Goal: Task Accomplishment & Management: Use online tool/utility

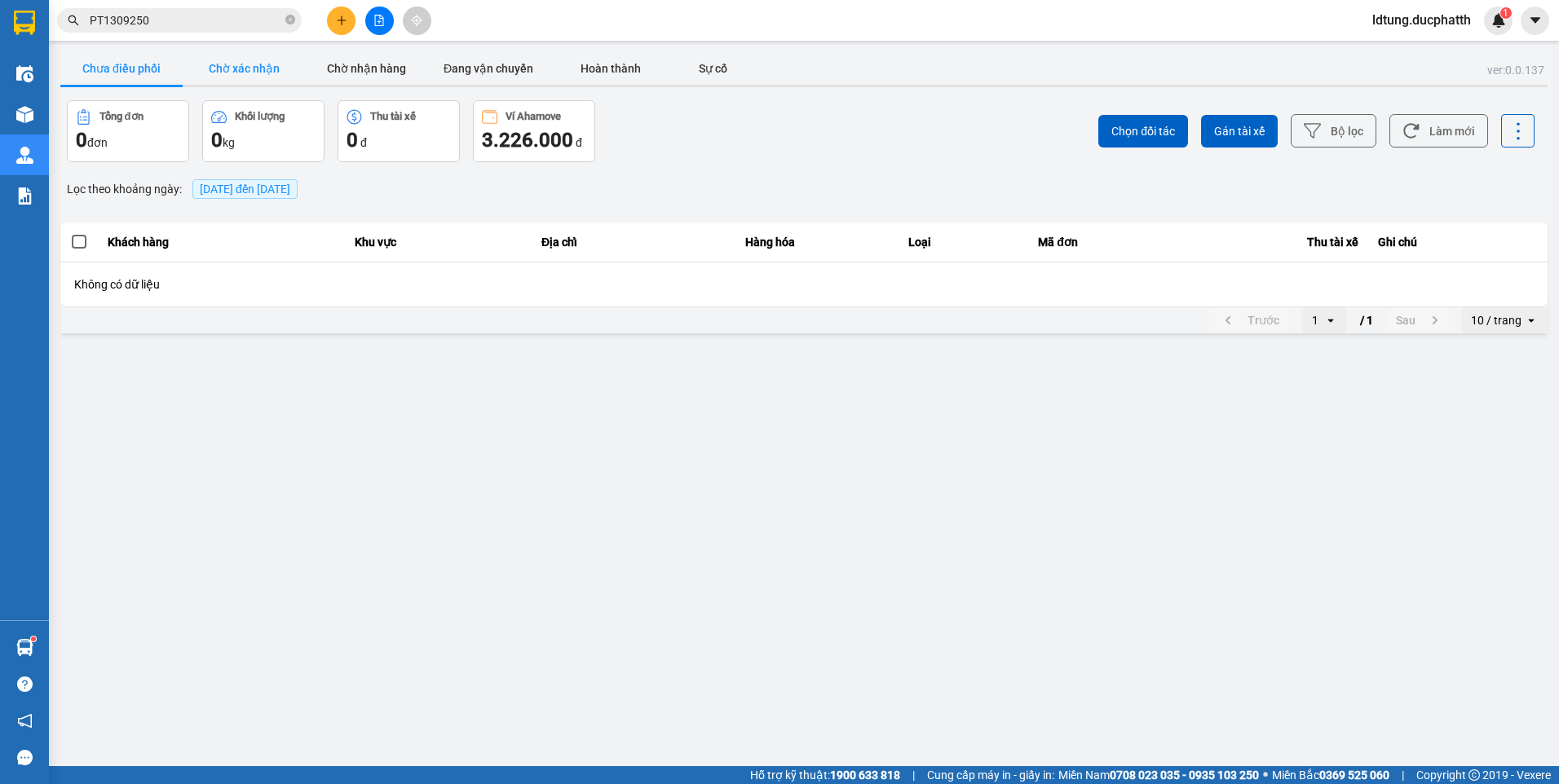
click at [237, 66] on button "Chờ xác nhận" at bounding box center [244, 69] width 123 height 33
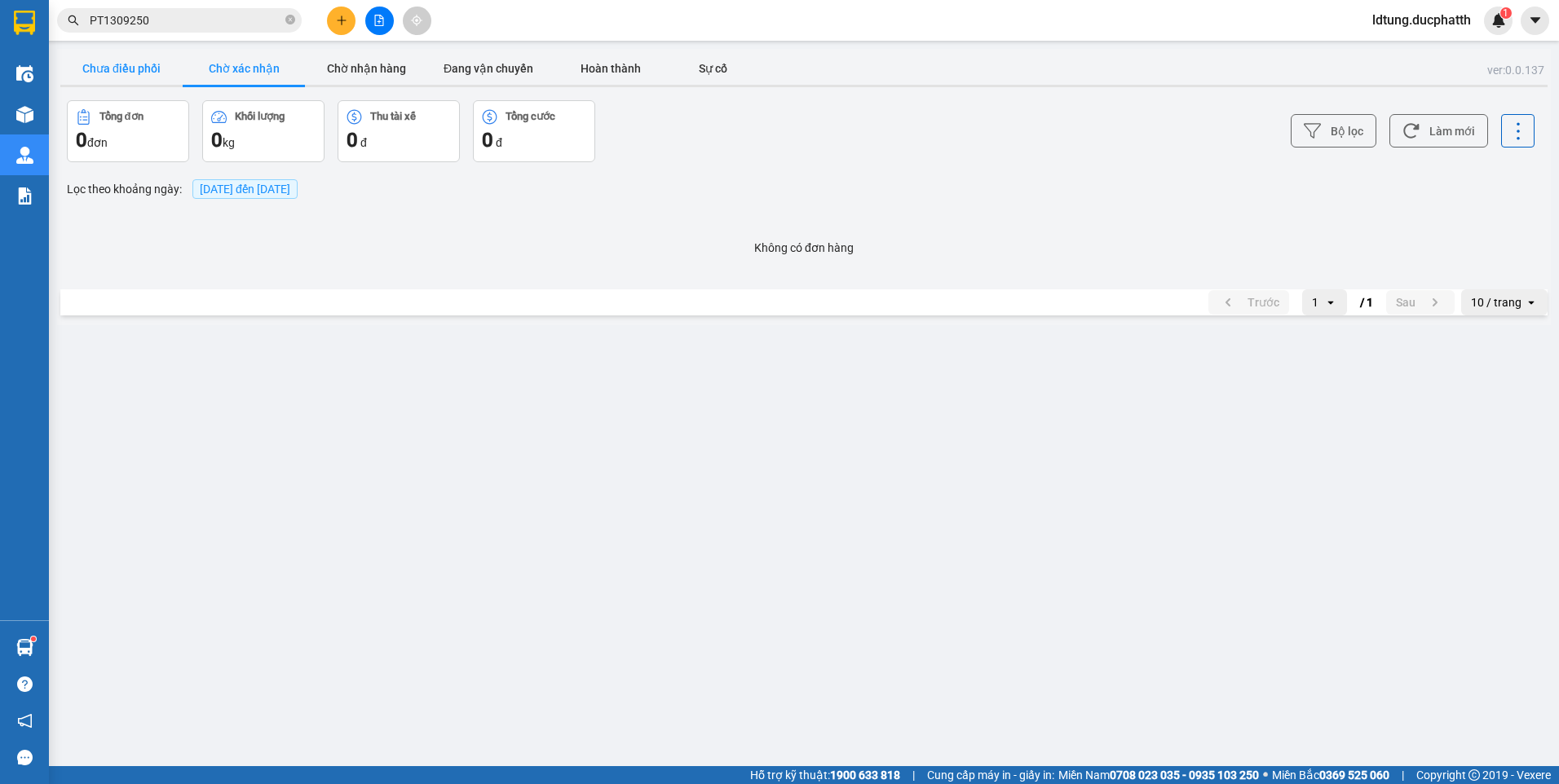
click at [176, 62] on button "Chưa điều phối" at bounding box center [122, 69] width 123 height 33
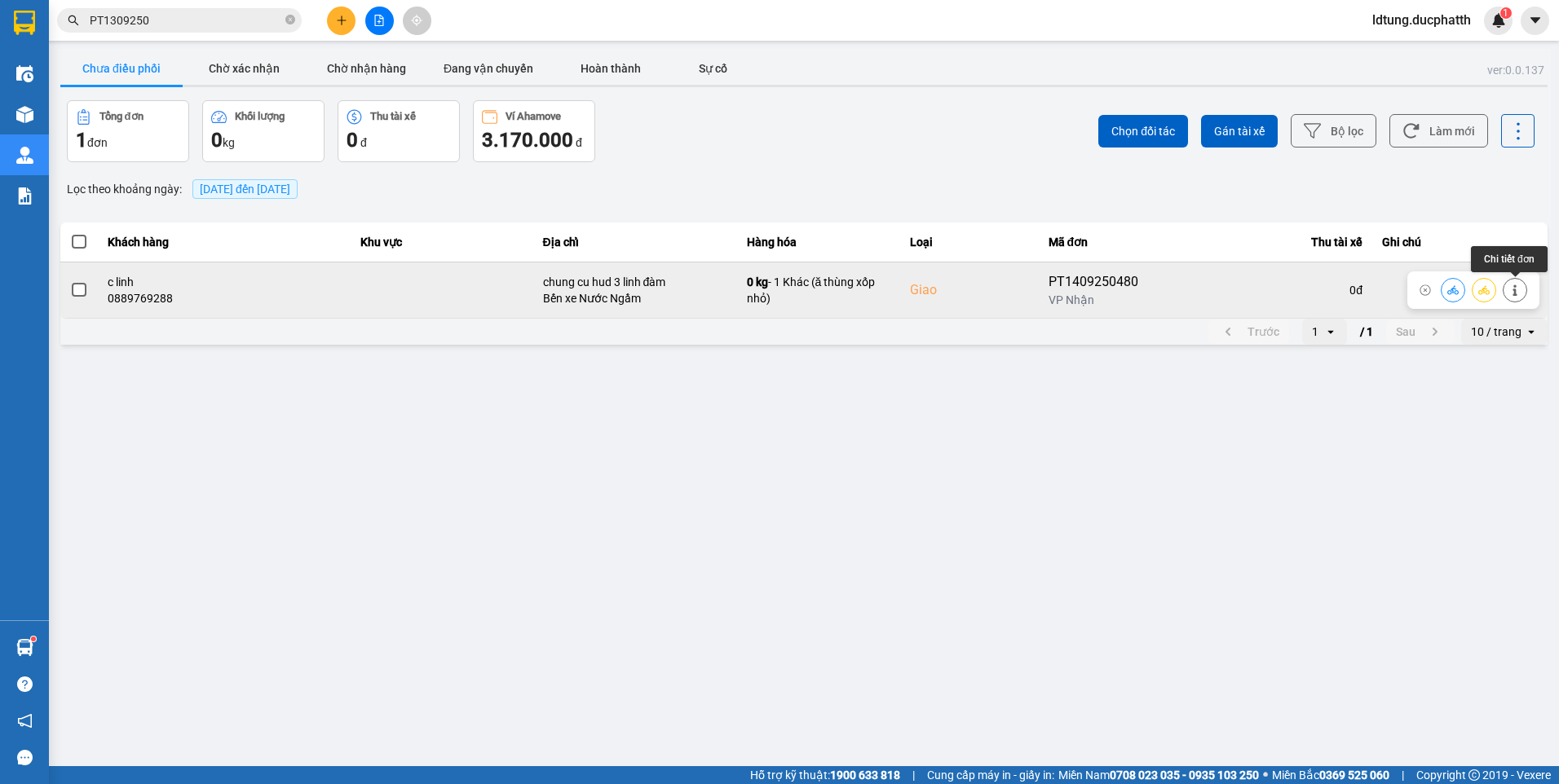
click at [1521, 291] on button at bounding box center [1514, 289] width 23 height 28
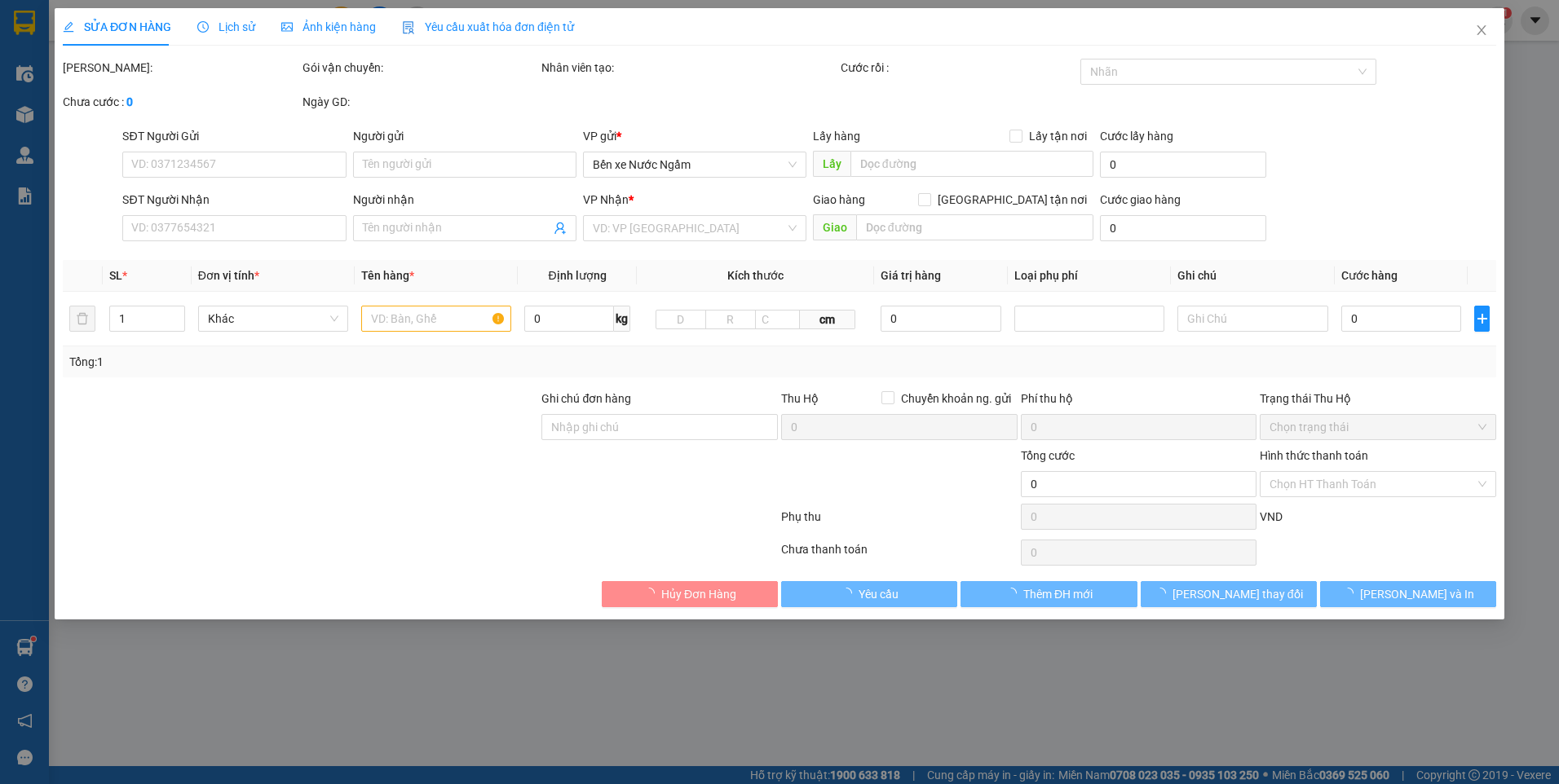
type input "0915760052"
type input "c thuỷ"
type input "0889769288"
type input "c linh"
checkbox input "true"
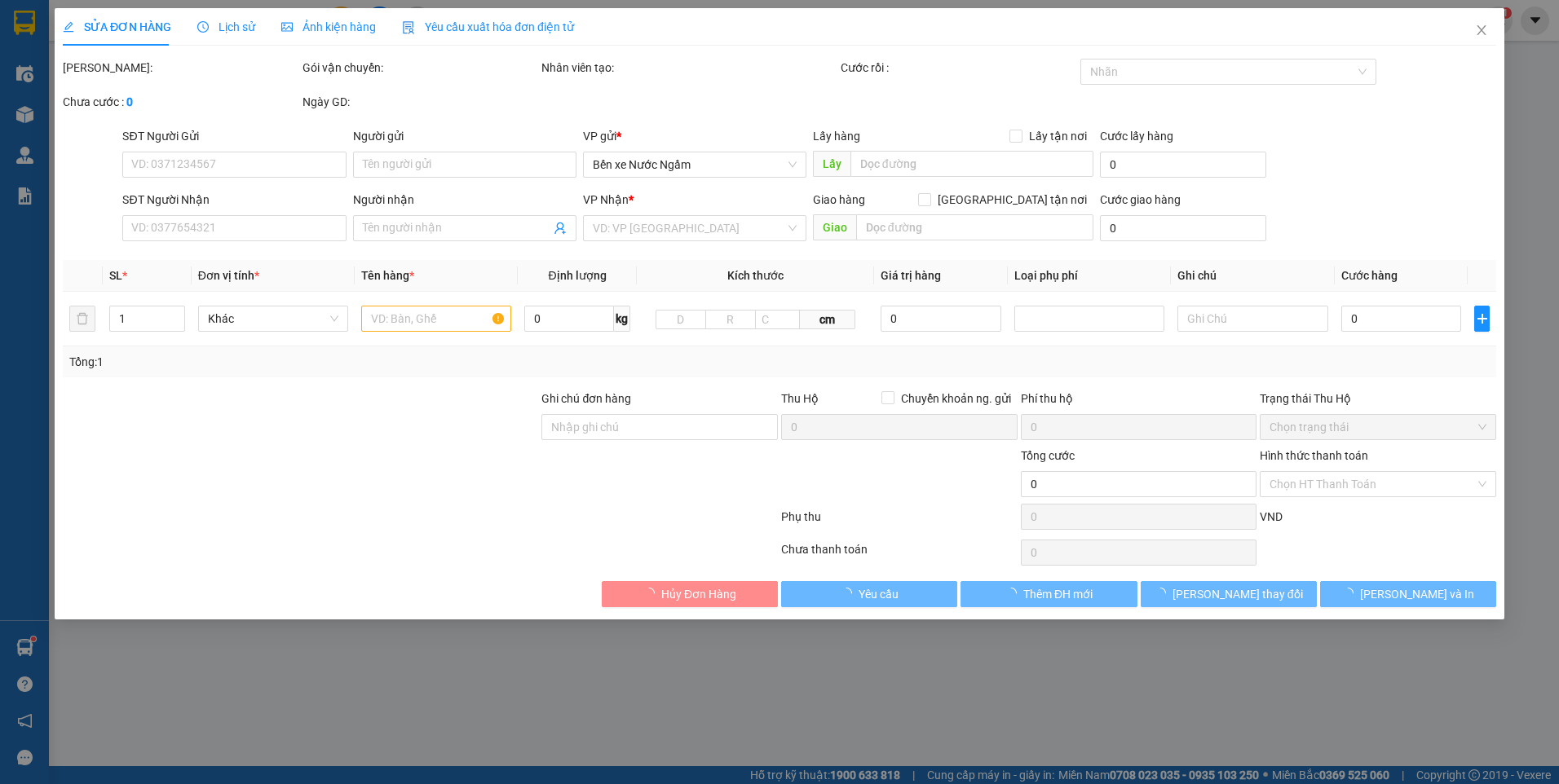
type input "chung cu hud 3 linh đàm"
type input "80.000"
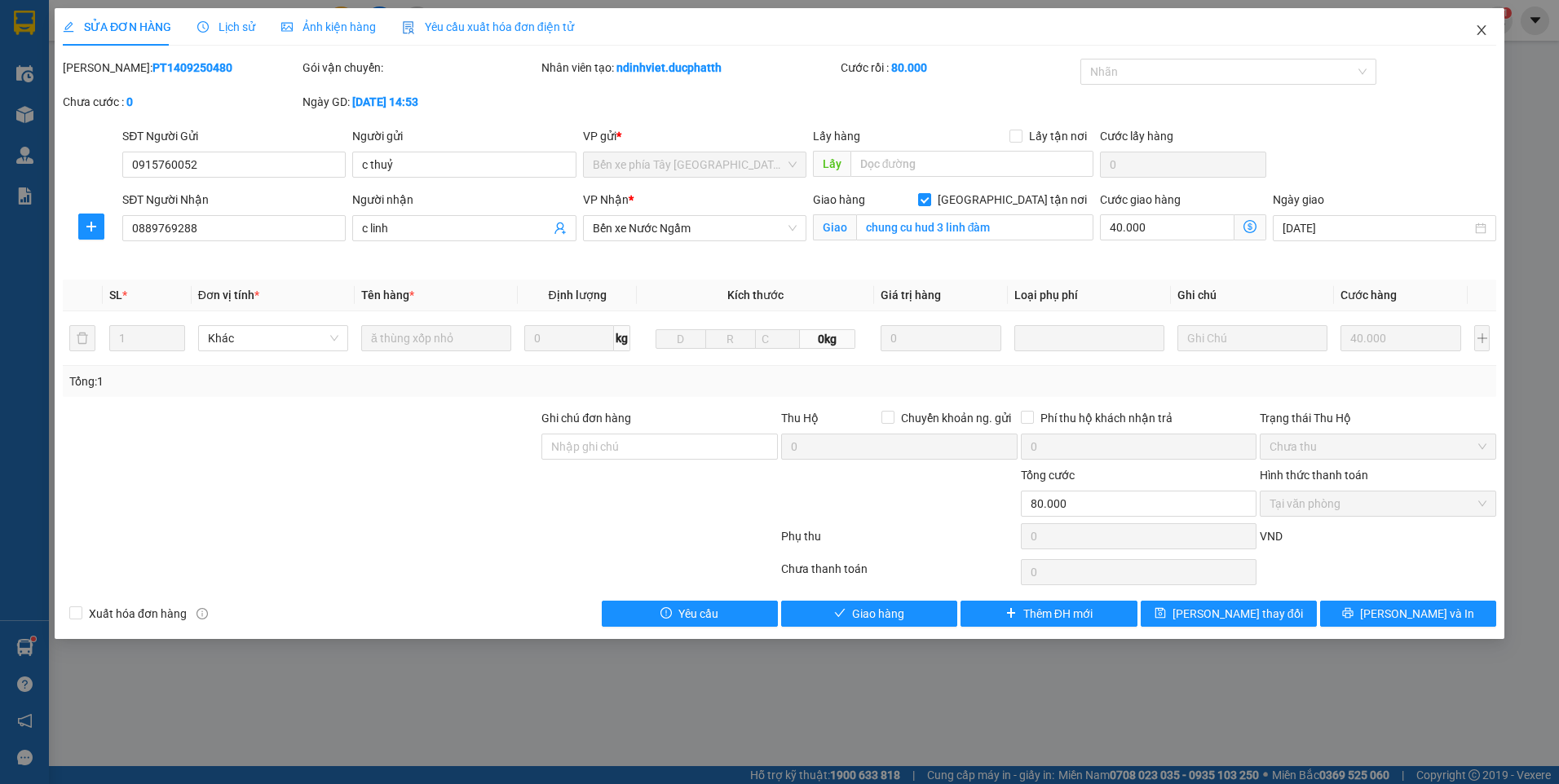
click at [1478, 30] on icon "close" at bounding box center [1481, 30] width 13 height 13
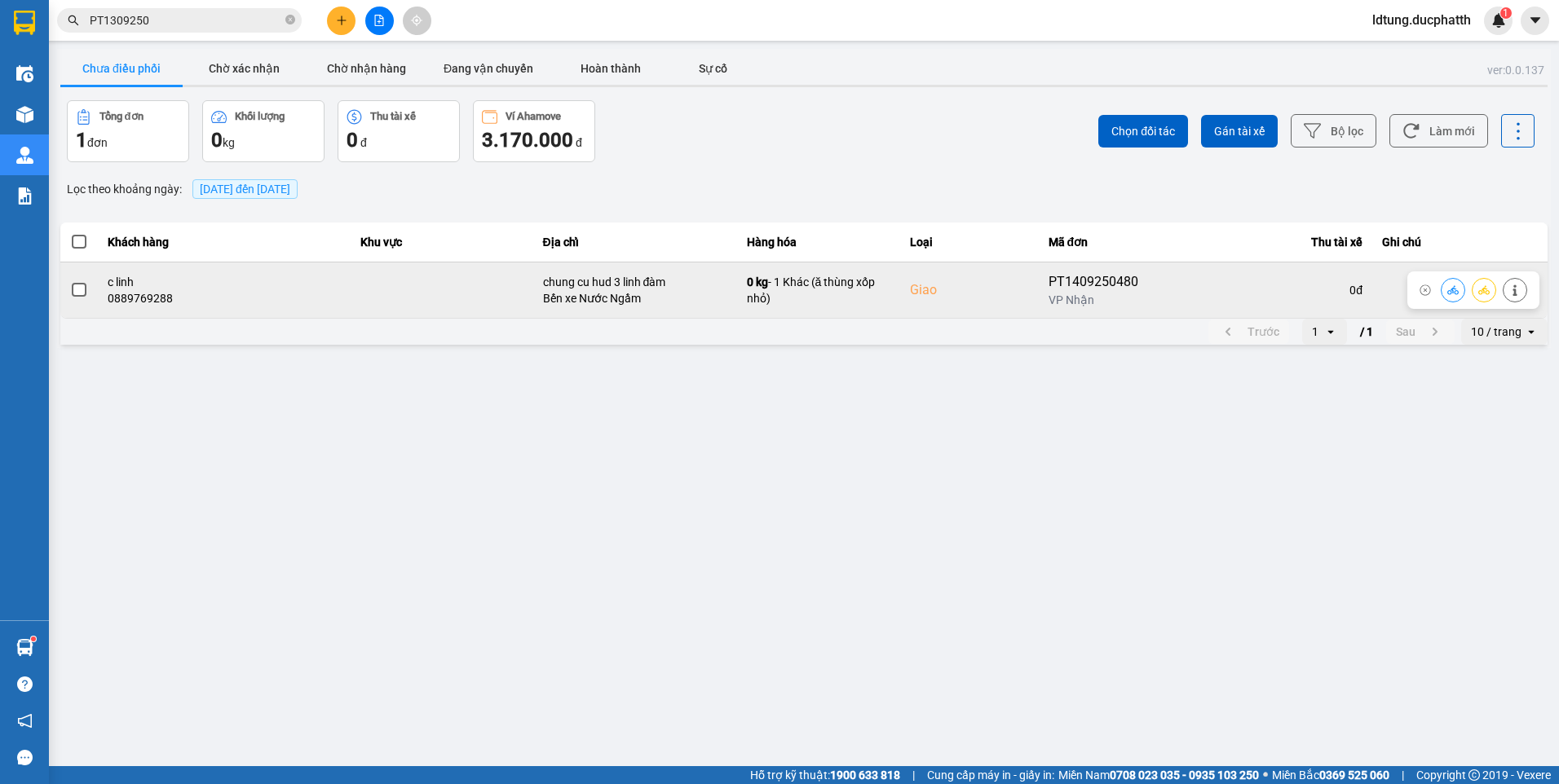
click at [81, 285] on span at bounding box center [79, 290] width 15 height 15
click at [70, 281] on input "checkbox" at bounding box center [70, 281] width 0 height 0
click at [1456, 290] on icon at bounding box center [1453, 290] width 11 height 11
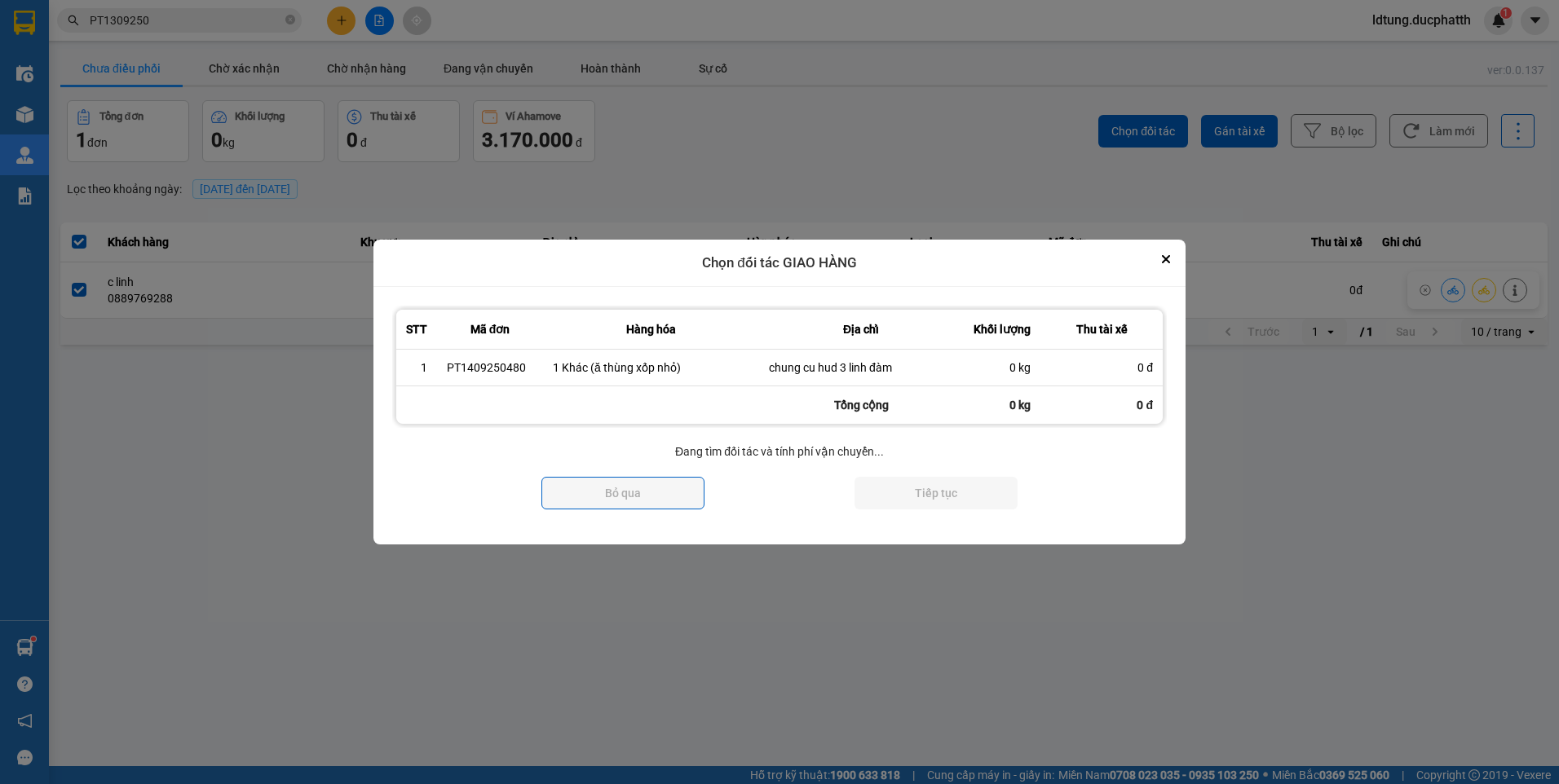
click at [898, 387] on div "Tổng cộng" at bounding box center [861, 404] width 204 height 38
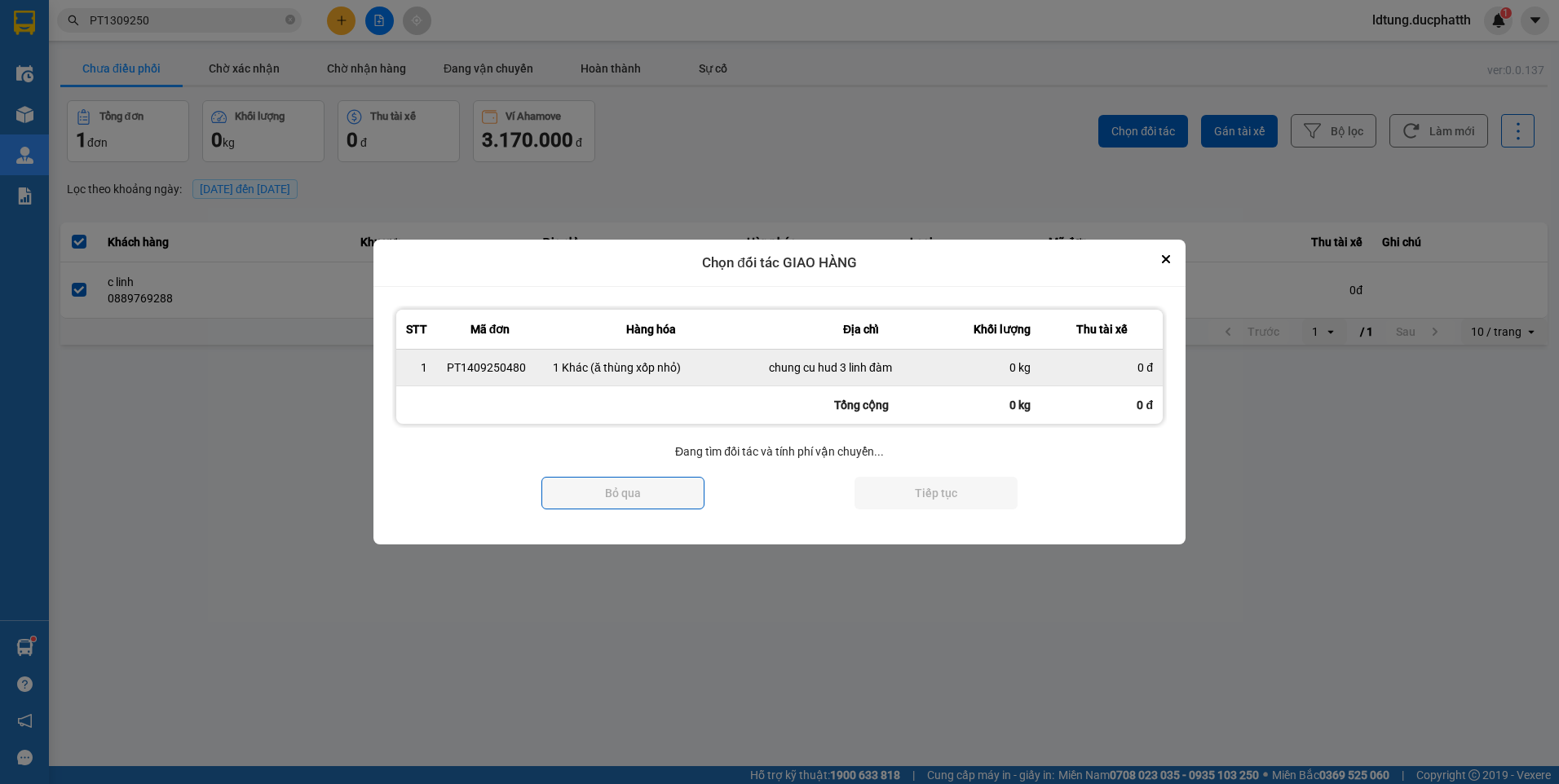
click at [899, 371] on div "chung cu hud 3 linh đàm" at bounding box center [860, 368] width 184 height 16
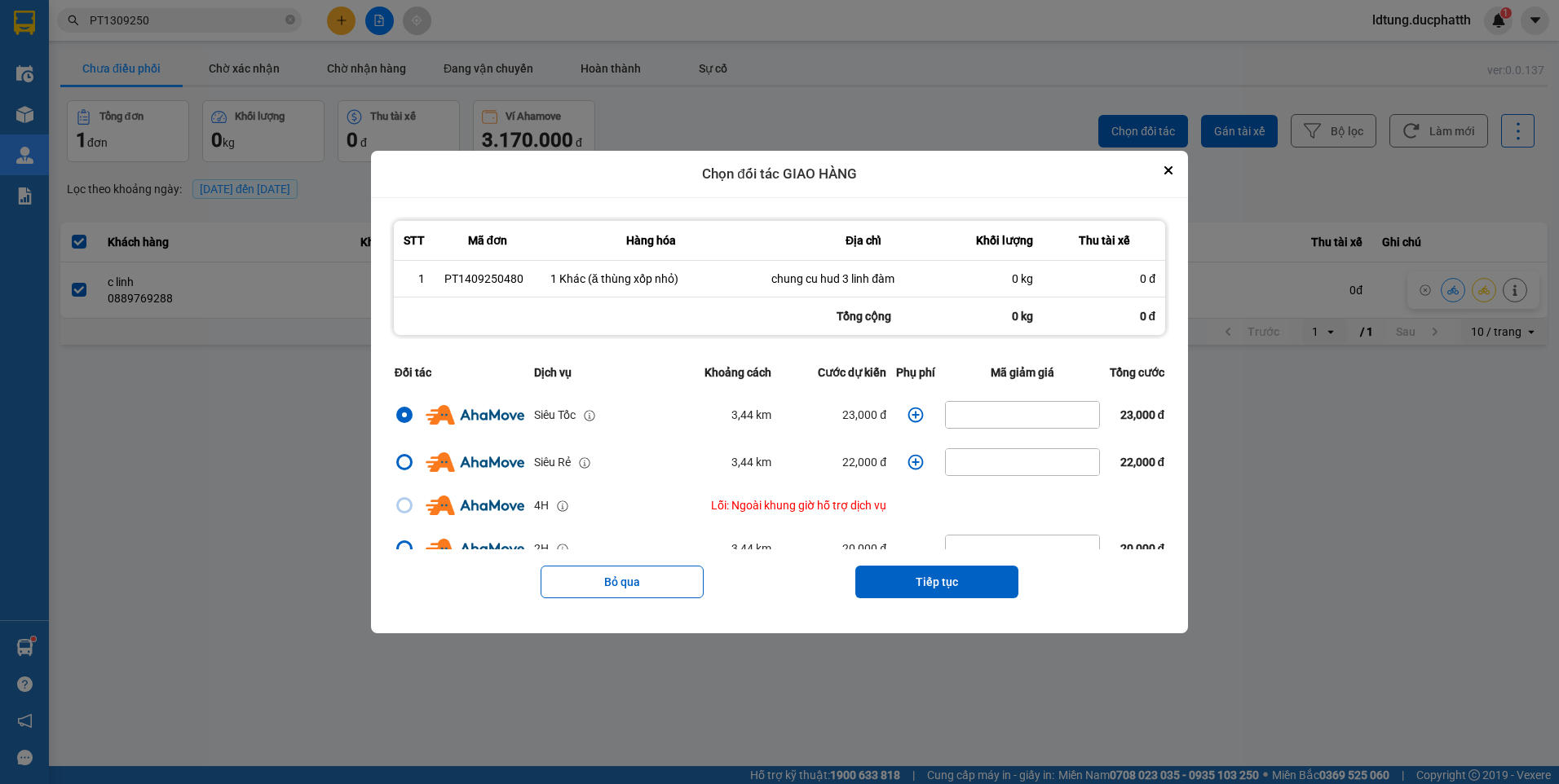
click at [906, 371] on th "Phụ phí" at bounding box center [915, 372] width 48 height 38
click at [916, 412] on icon "dialog" at bounding box center [916, 414] width 16 height 16
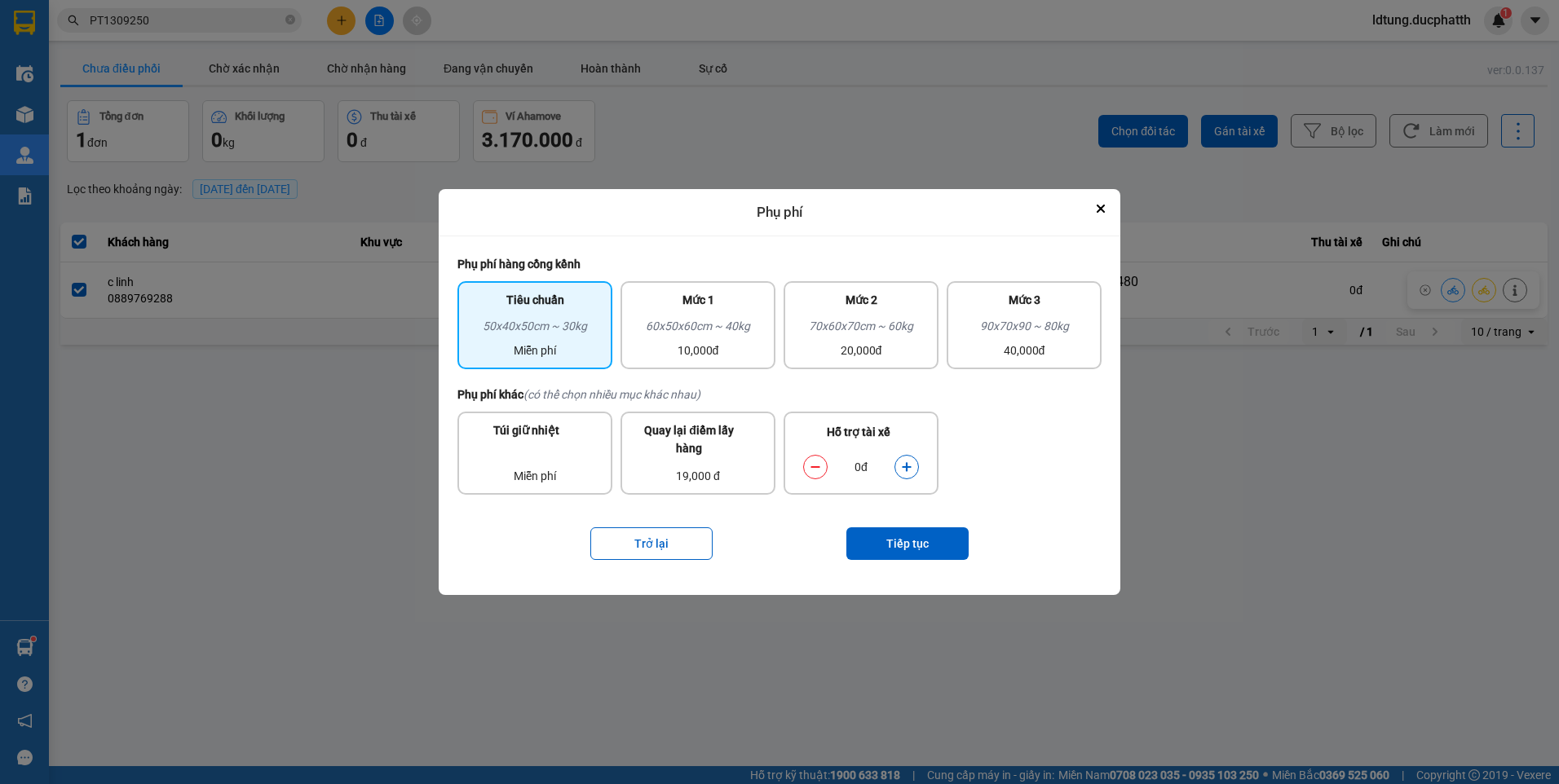
click at [903, 467] on icon "dialog" at bounding box center [907, 467] width 9 height 9
drag, startPoint x: 903, startPoint y: 467, endPoint x: 900, endPoint y: 550, distance: 83.1
click at [900, 550] on button "Tiếp tục" at bounding box center [908, 544] width 123 height 33
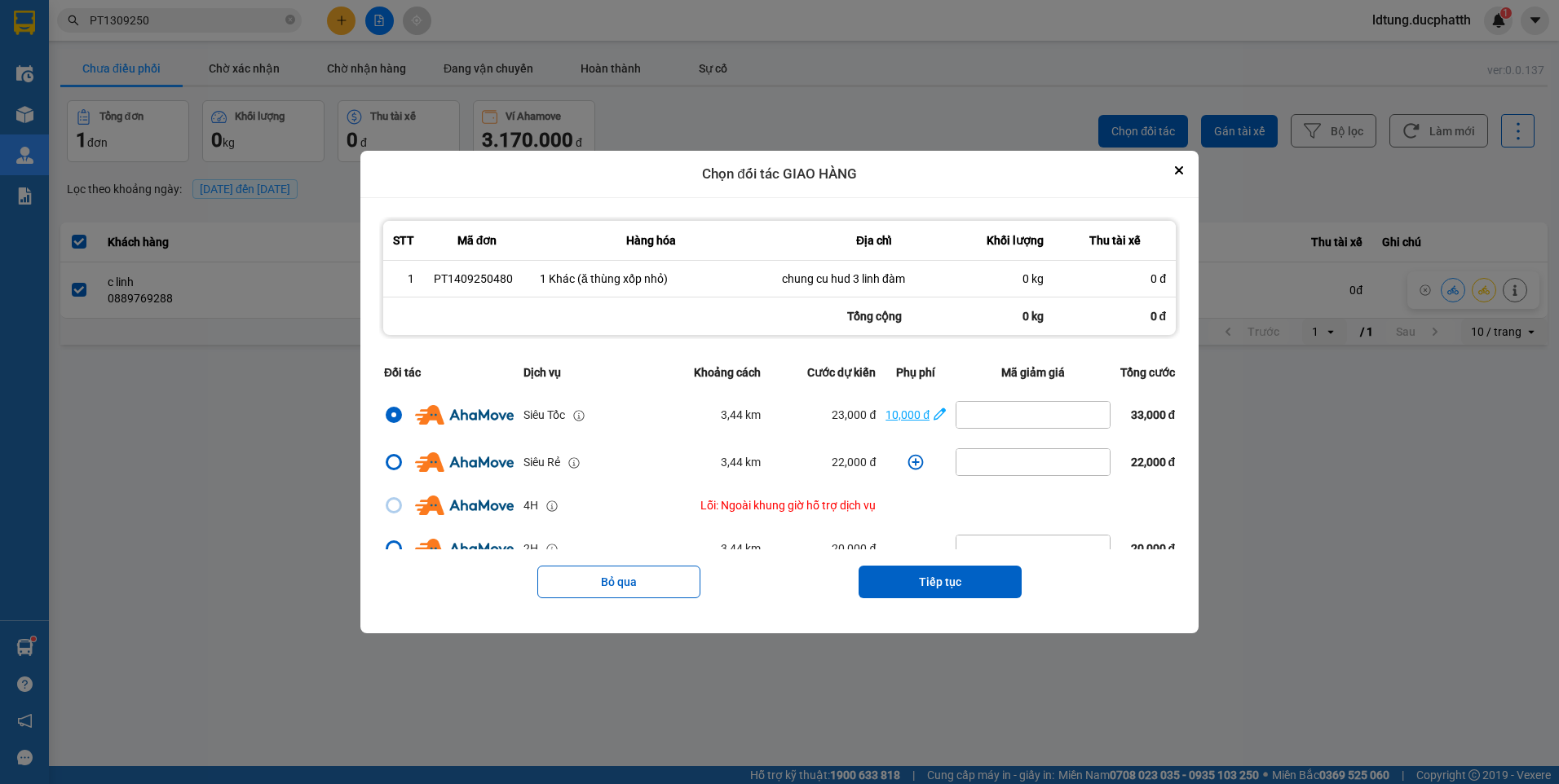
click at [933, 415] on icon "dialog" at bounding box center [939, 413] width 12 height 12
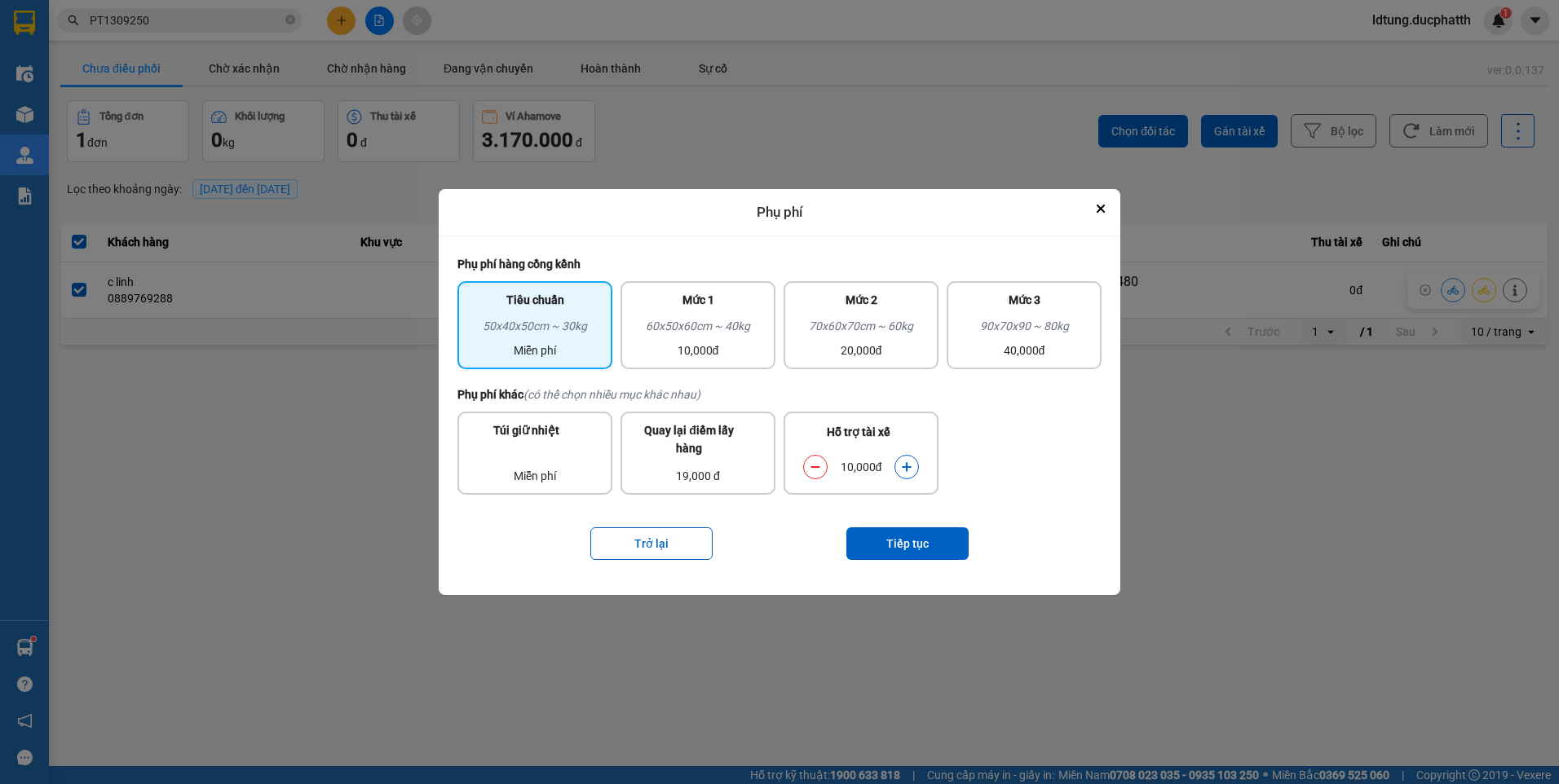
click at [917, 465] on div "10,000đ" at bounding box center [861, 467] width 132 height 33
click at [916, 465] on button "dialog" at bounding box center [906, 467] width 23 height 28
click at [918, 543] on button "Tiếp tục" at bounding box center [908, 544] width 123 height 33
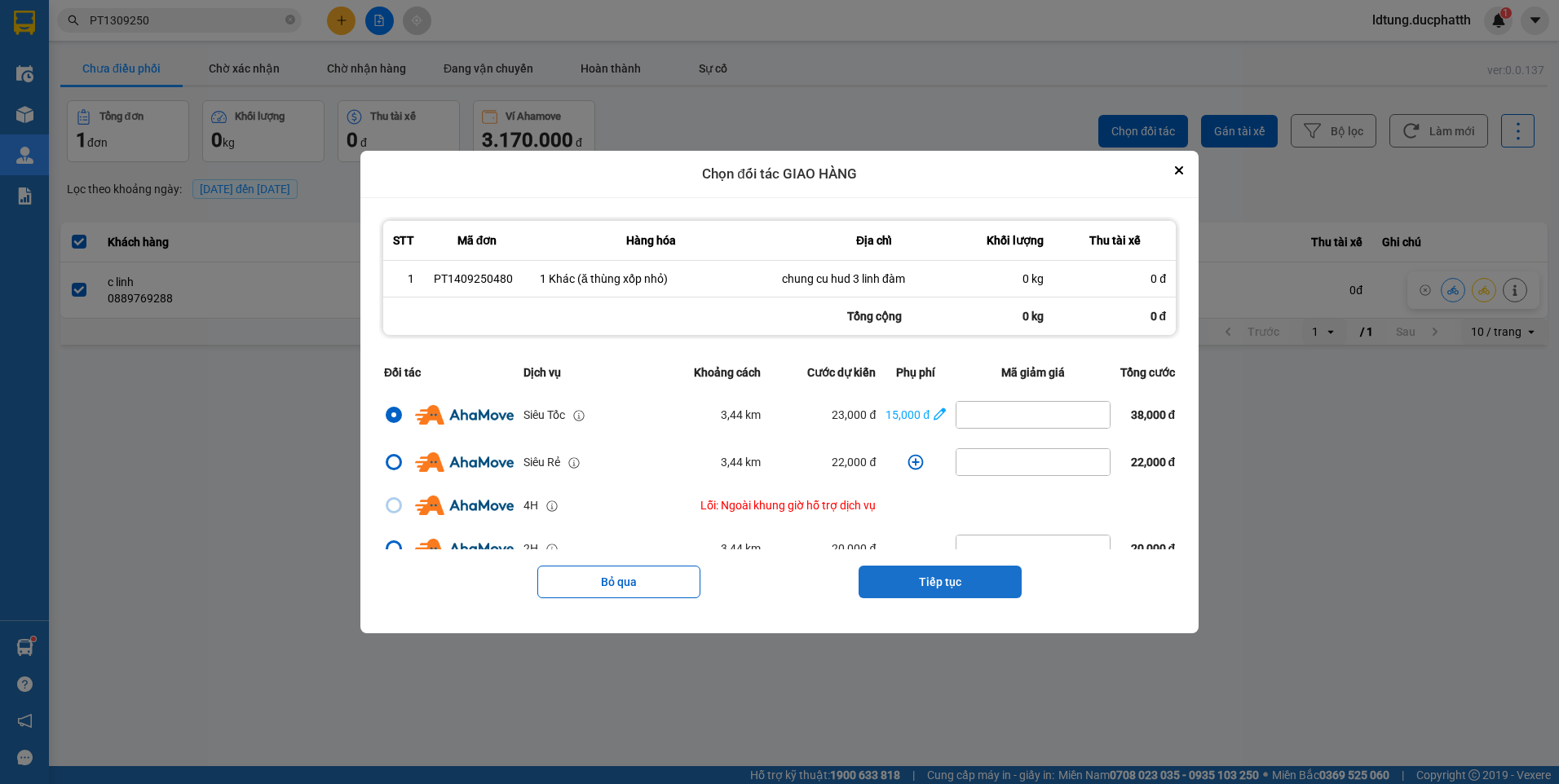
click at [987, 580] on button "Tiếp tục" at bounding box center [940, 582] width 163 height 33
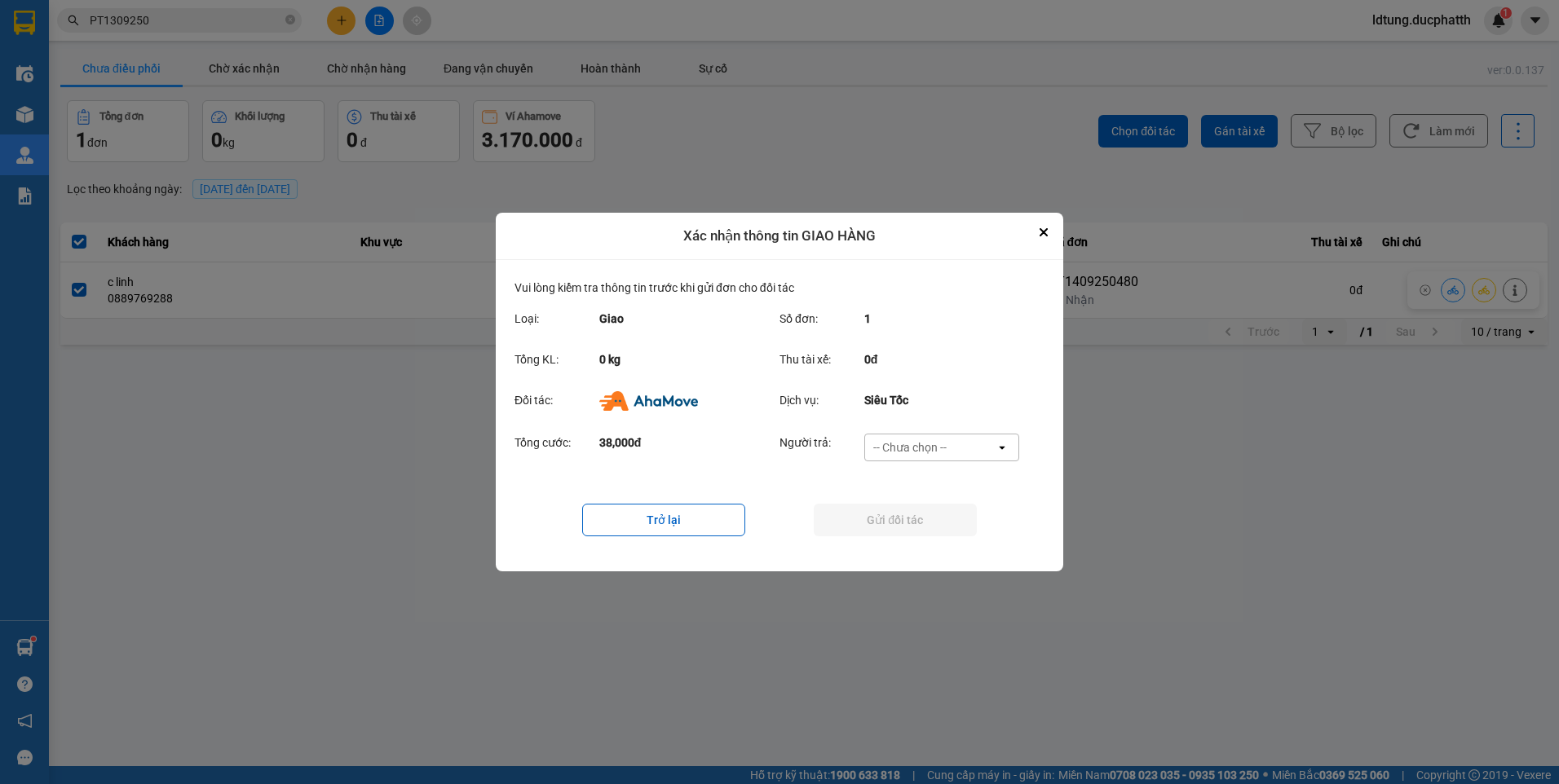
click at [917, 453] on div "-- Chưa chọn --" at bounding box center [909, 447] width 73 height 16
click at [925, 539] on span "Ví Ahamove" at bounding box center [909, 542] width 66 height 16
click at [926, 518] on button "Gửi đối tác" at bounding box center [895, 521] width 163 height 33
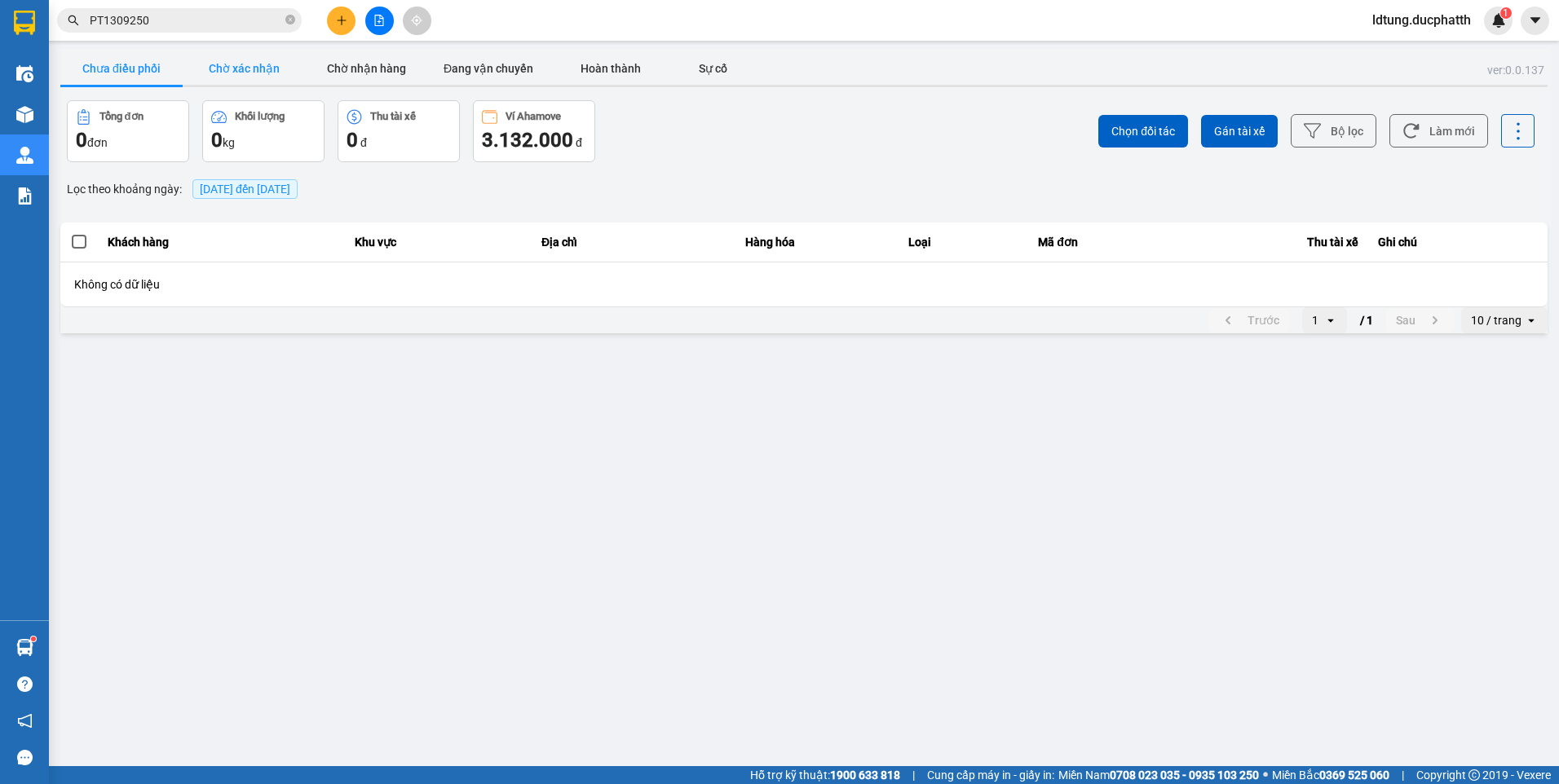
drag, startPoint x: 229, startPoint y: 59, endPoint x: 265, endPoint y: 79, distance: 41.2
click at [235, 60] on button "Chờ xác nhận" at bounding box center [244, 69] width 123 height 33
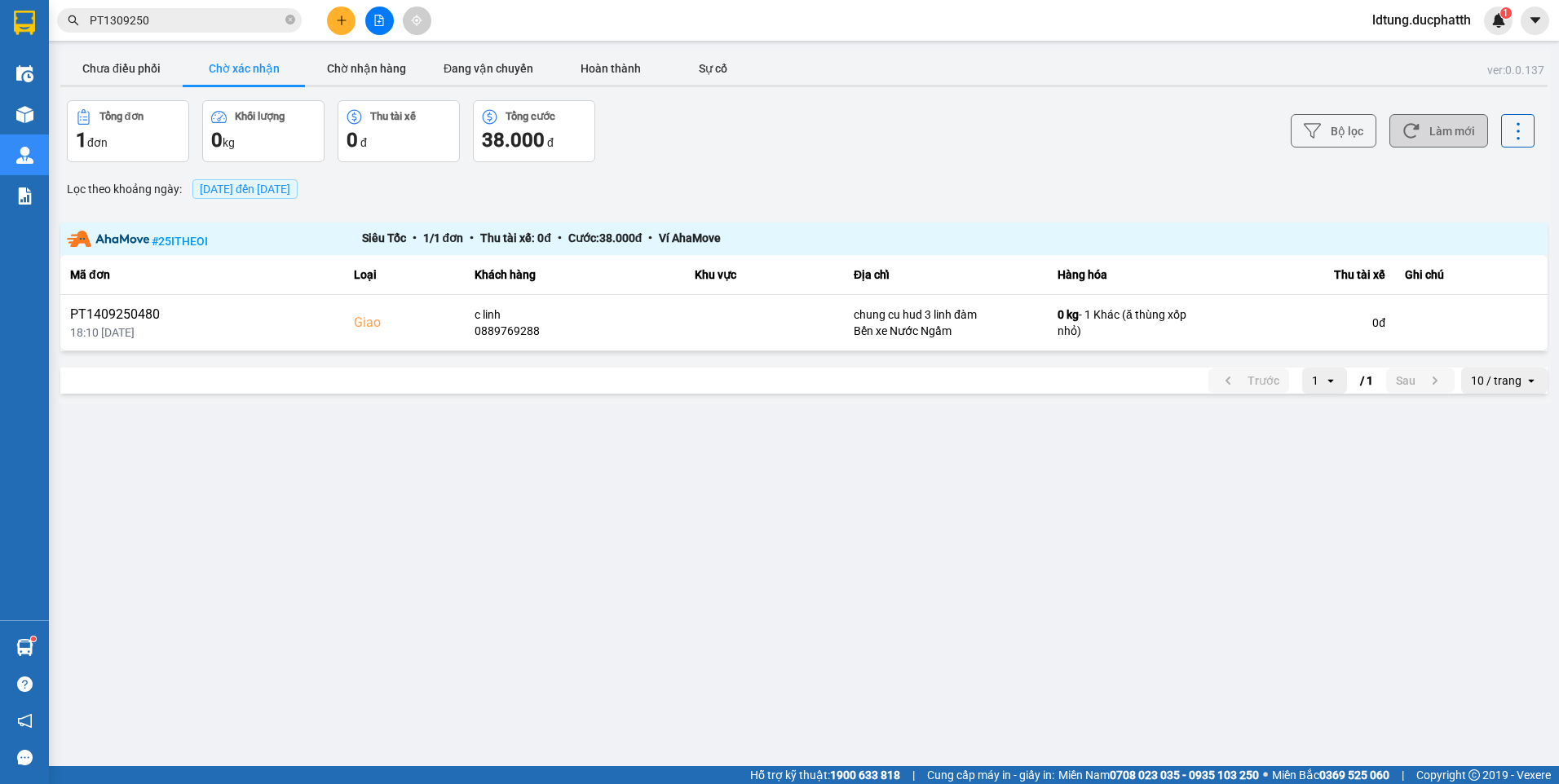
click at [1444, 142] on button "Làm mới" at bounding box center [1438, 131] width 99 height 34
click at [1478, 123] on button "Làm mới" at bounding box center [1438, 131] width 99 height 34
click at [1473, 126] on button "Làm mới" at bounding box center [1438, 131] width 99 height 34
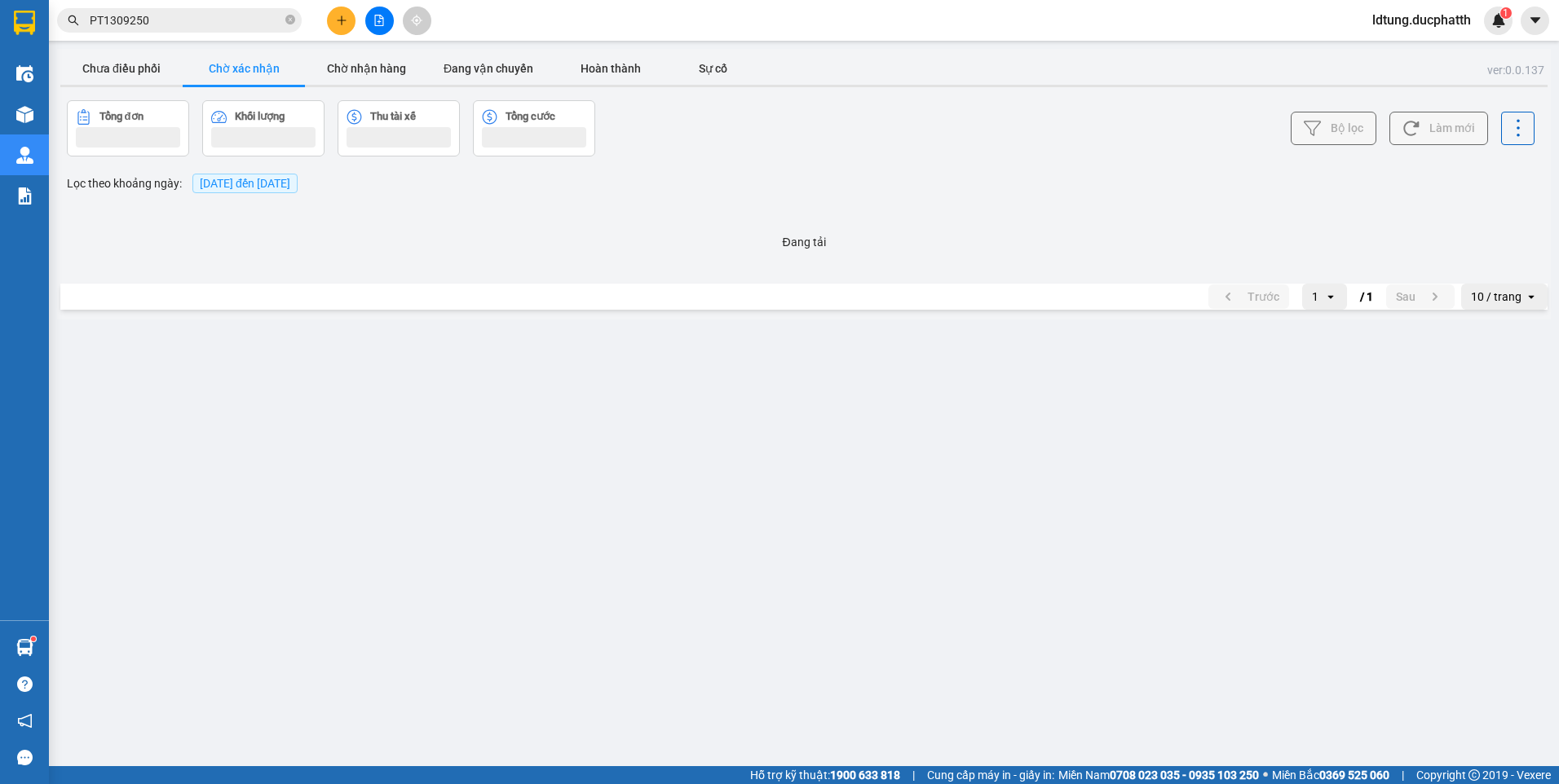
click at [1473, 126] on button "Làm mới" at bounding box center [1438, 128] width 99 height 34
click at [1471, 126] on button "Làm mới" at bounding box center [1438, 128] width 99 height 34
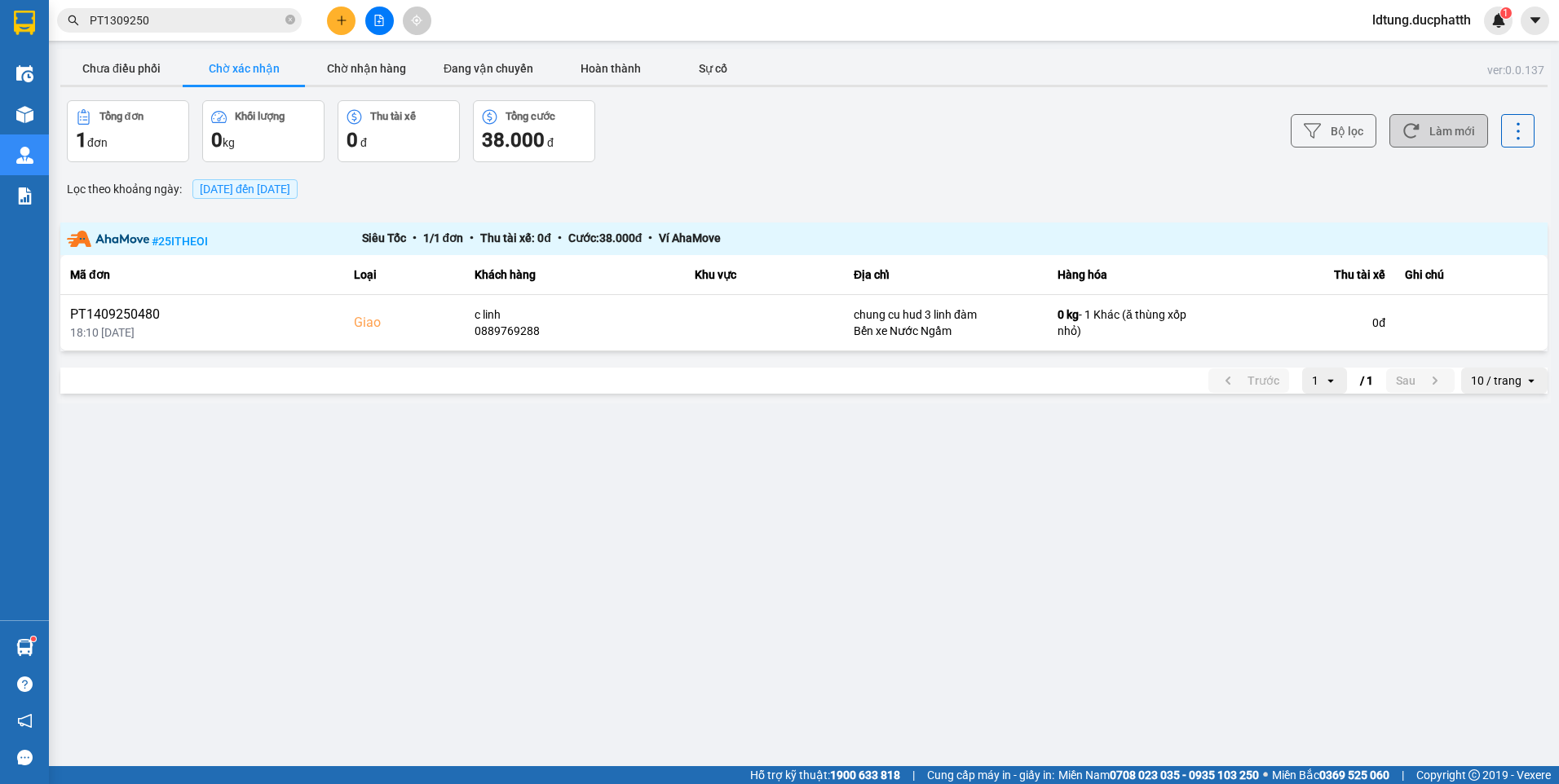
click at [1471, 126] on button "Làm mới" at bounding box center [1438, 131] width 99 height 34
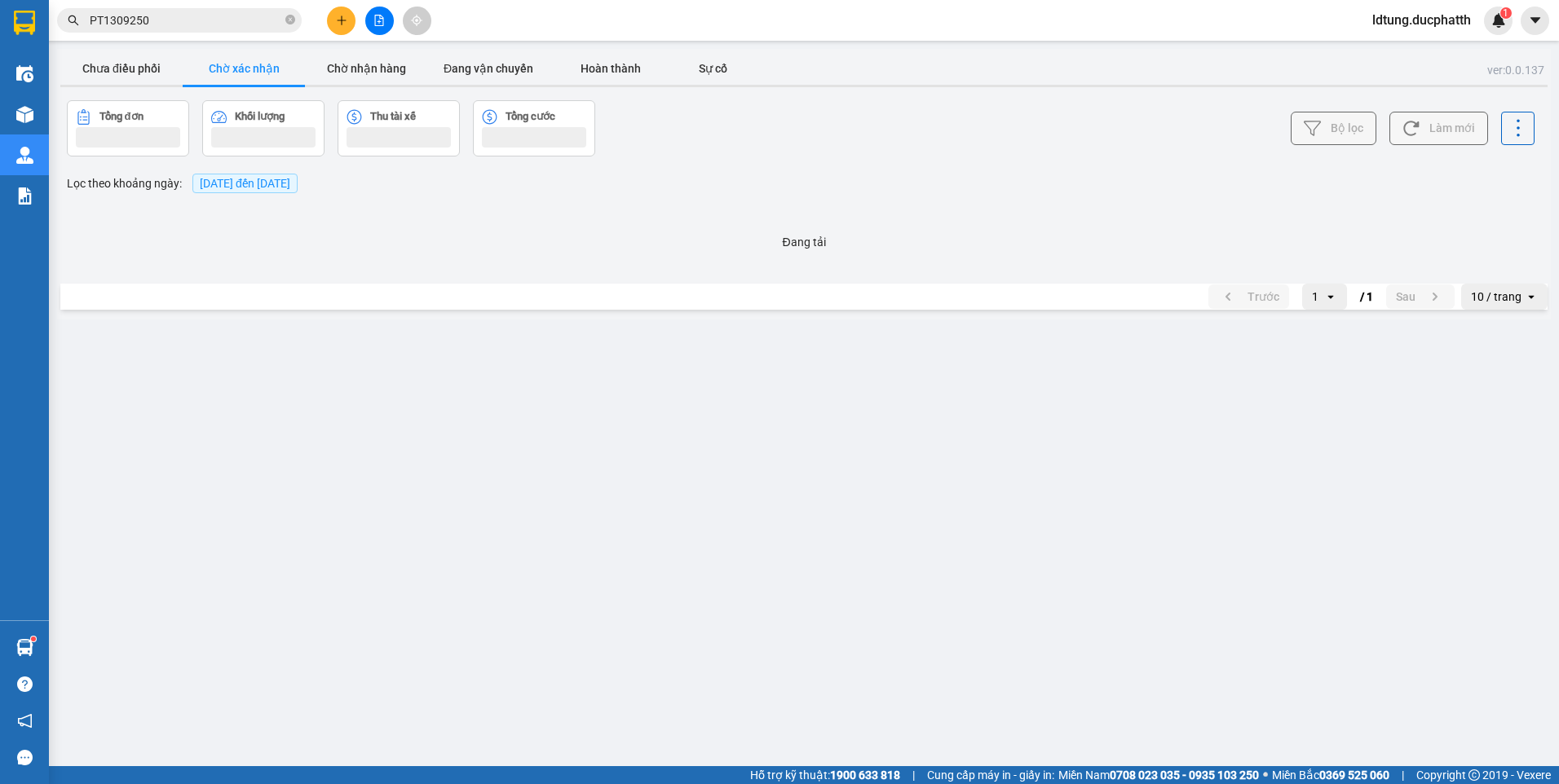
click at [1471, 126] on button "Làm mới" at bounding box center [1438, 128] width 99 height 34
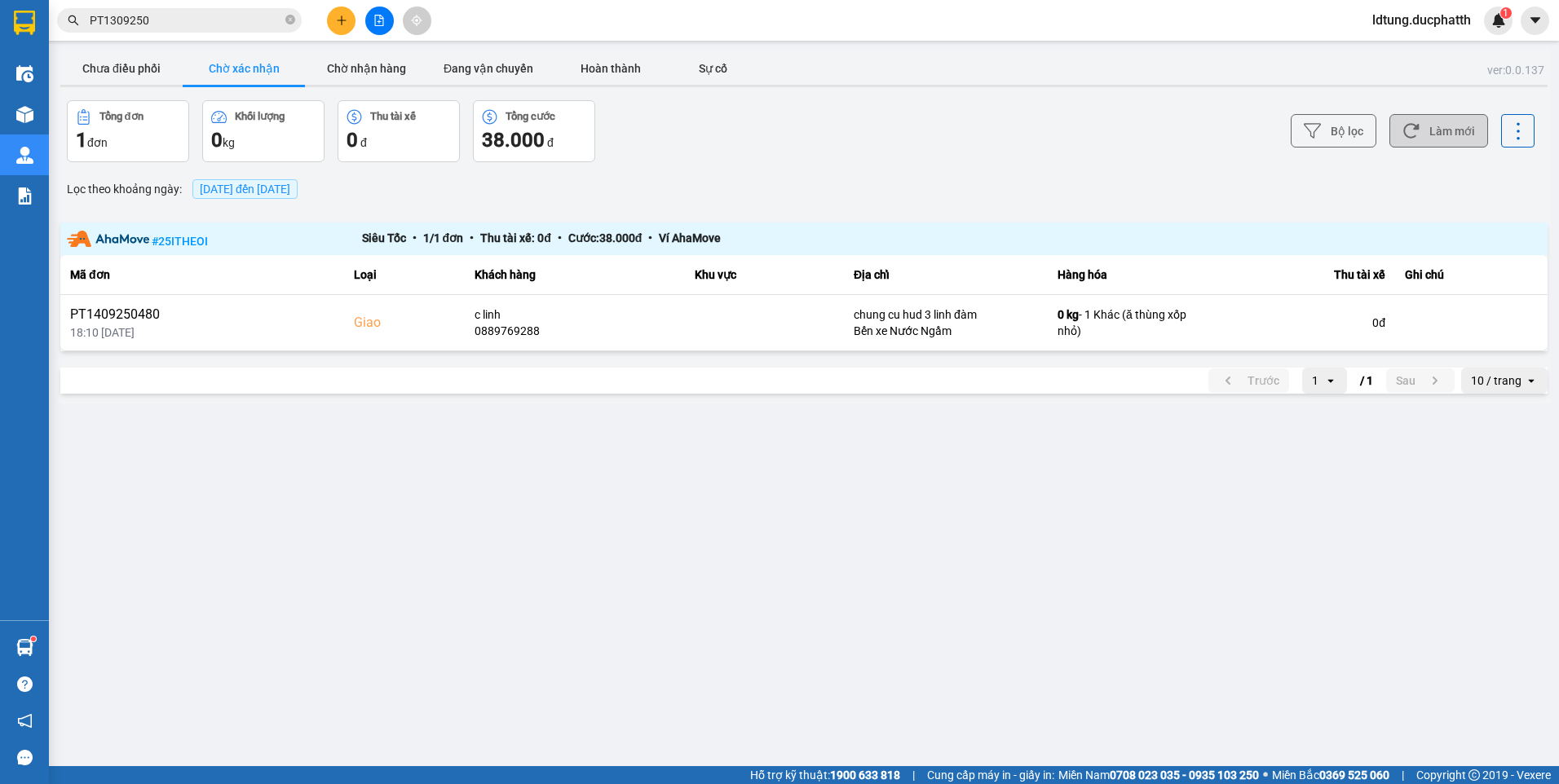
click at [1471, 126] on button "Làm mới" at bounding box center [1438, 131] width 99 height 34
click at [1463, 137] on button "Làm mới" at bounding box center [1438, 131] width 99 height 34
click at [1464, 136] on button "Làm mới" at bounding box center [1438, 131] width 99 height 34
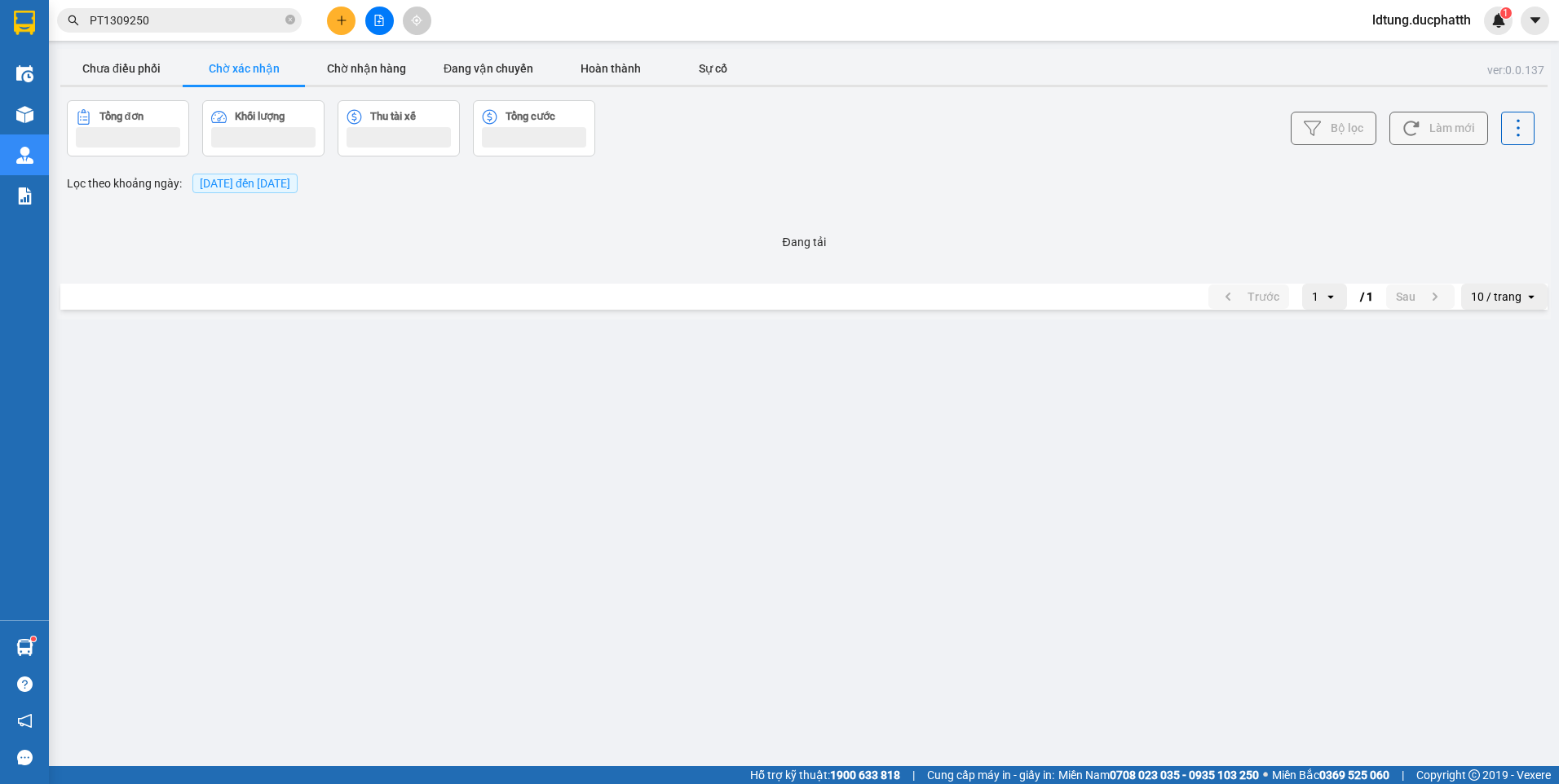
click at [1464, 136] on button "Làm mới" at bounding box center [1438, 128] width 99 height 34
click at [361, 78] on button "Chờ nhận hàng" at bounding box center [366, 69] width 123 height 33
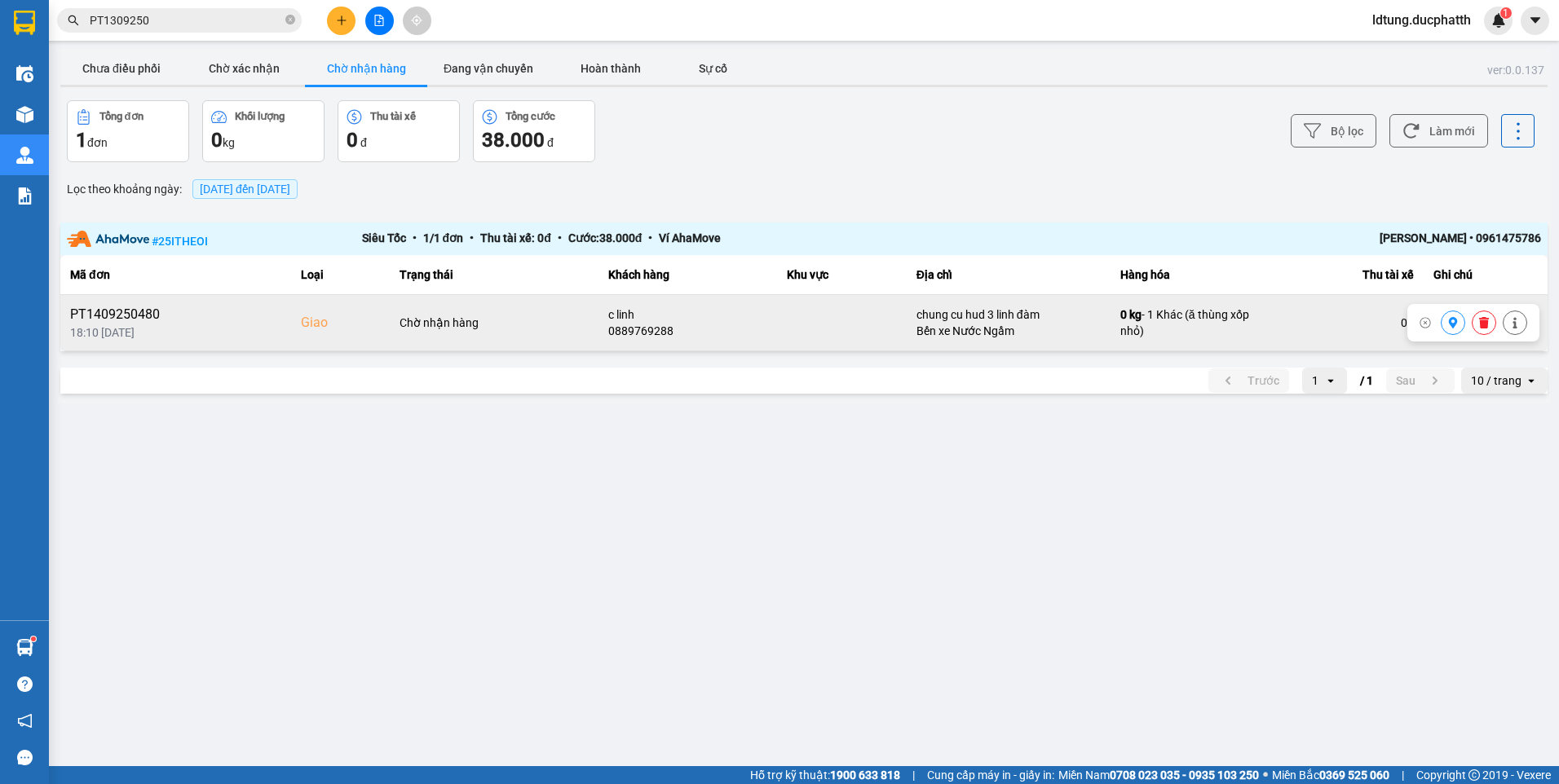
click at [1456, 328] on icon at bounding box center [1453, 323] width 11 height 11
click at [1484, 328] on icon at bounding box center [1483, 323] width 10 height 11
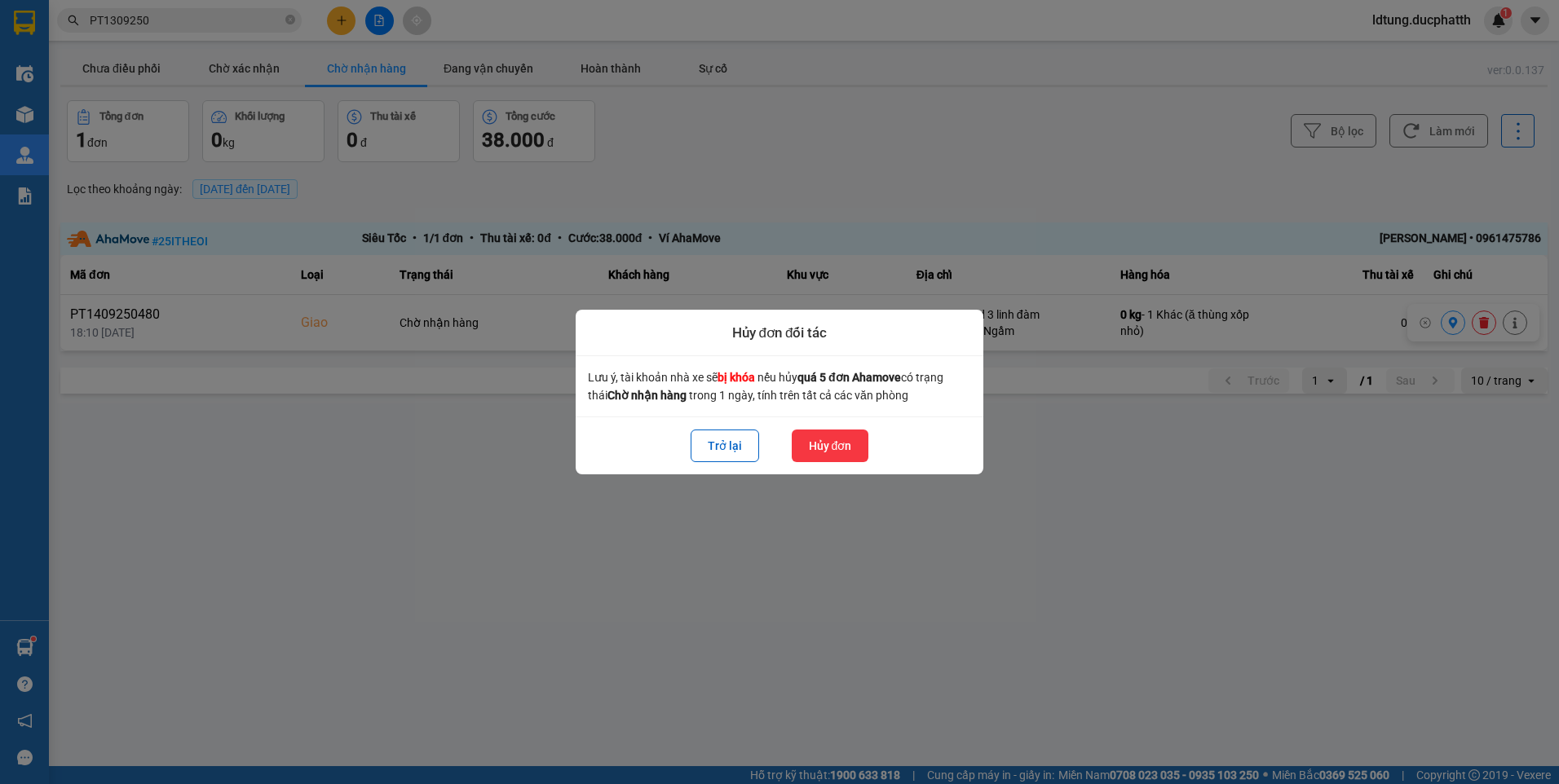
click at [854, 447] on button "Hủy đơn" at bounding box center [830, 446] width 78 height 33
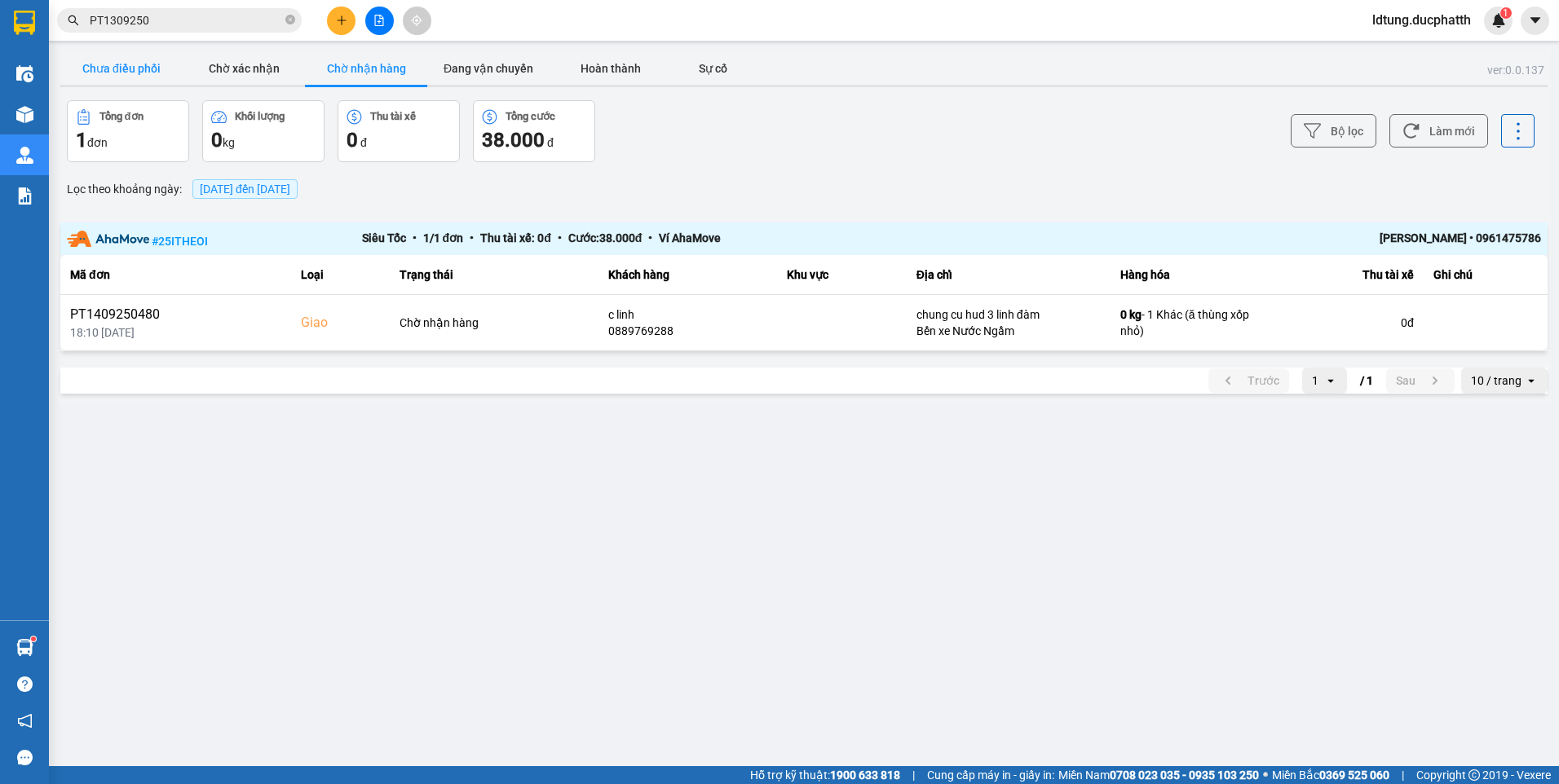
click at [94, 80] on button "Chưa điều phối" at bounding box center [122, 69] width 123 height 33
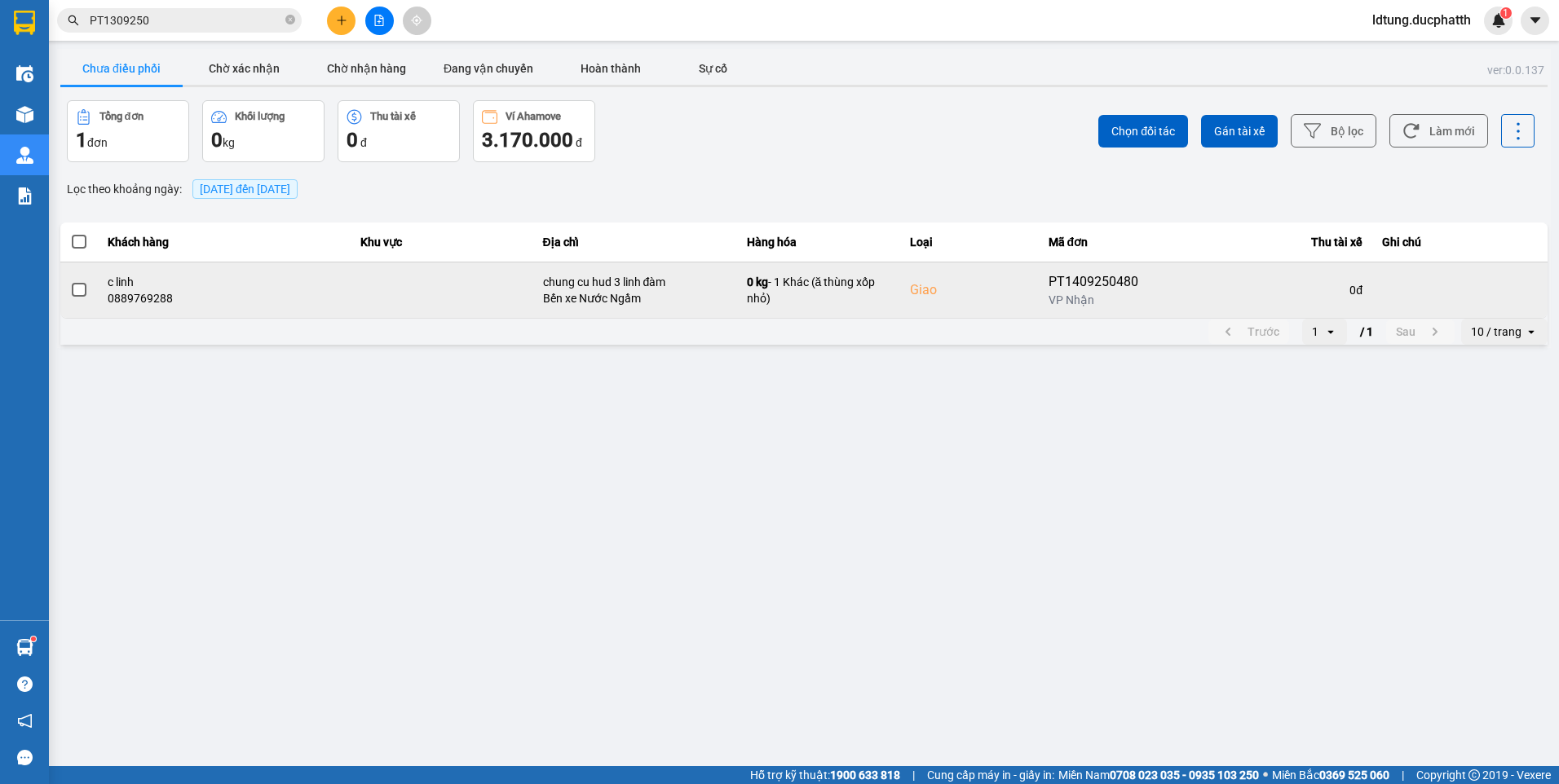
click at [80, 291] on span at bounding box center [79, 290] width 15 height 15
click at [70, 281] on input "checkbox" at bounding box center [70, 281] width 0 height 0
click at [1463, 288] on button at bounding box center [1452, 289] width 23 height 28
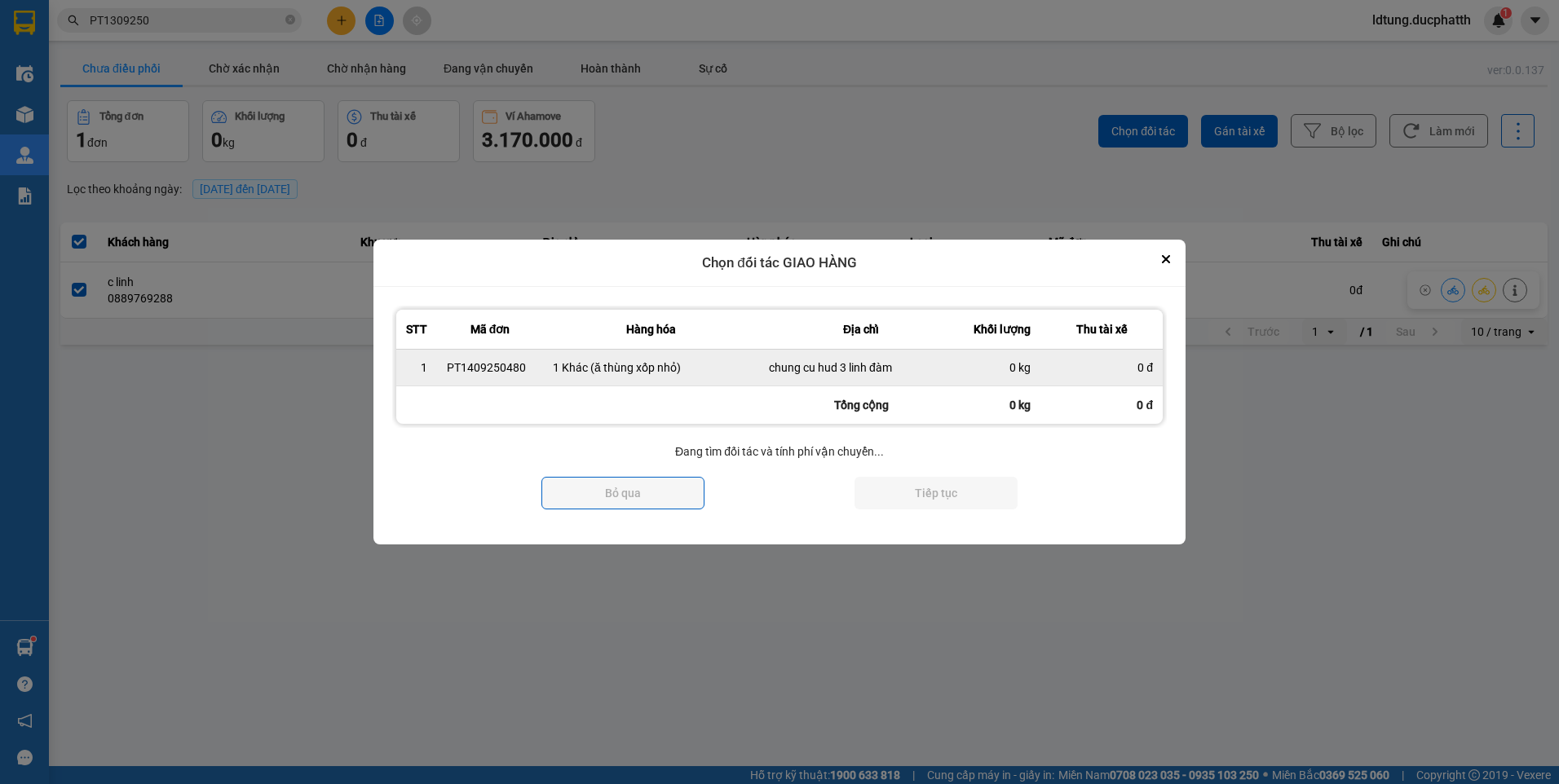
click at [1074, 363] on div "0 đ" at bounding box center [1102, 368] width 102 height 16
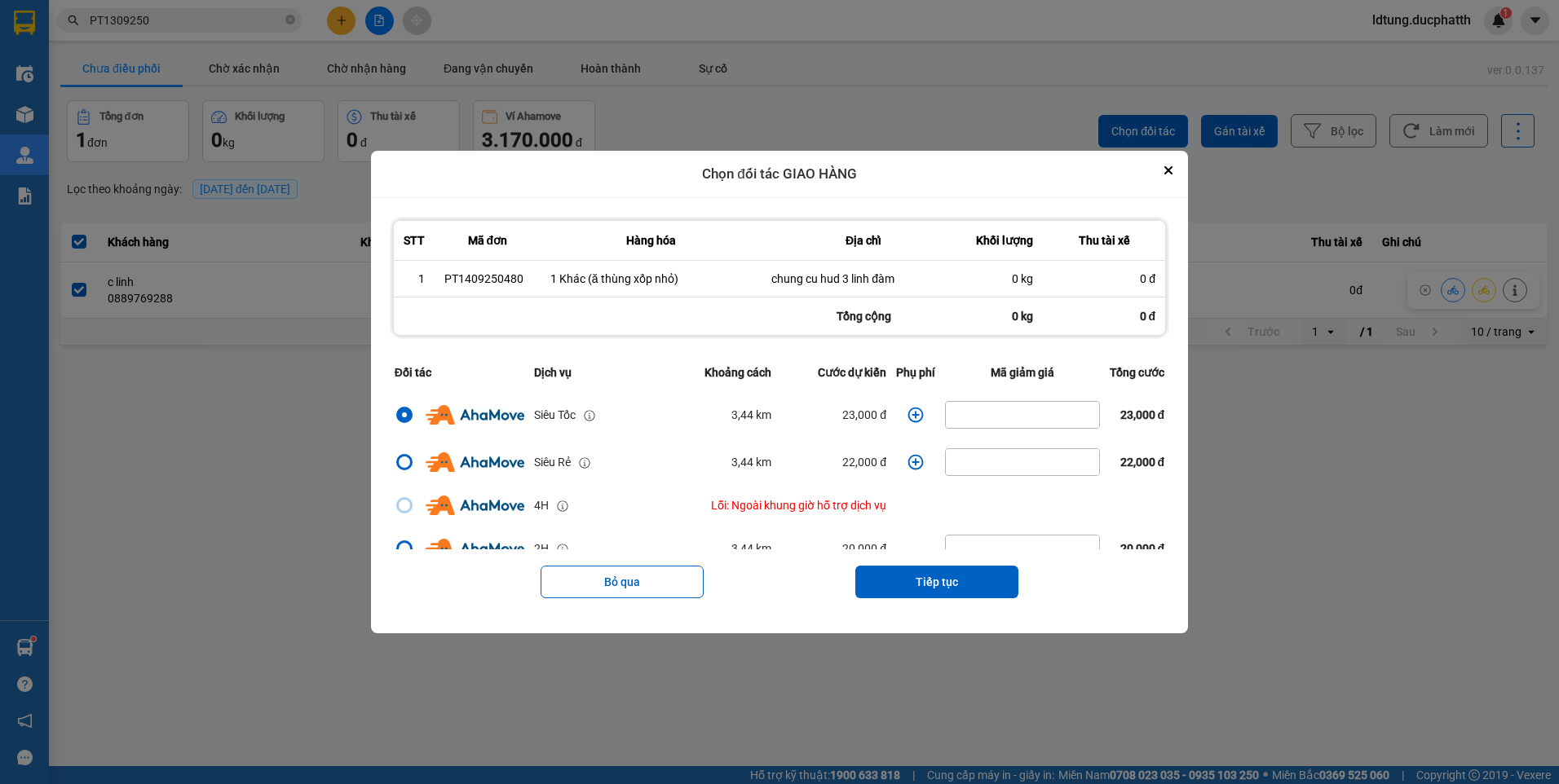
click at [908, 417] on icon "dialog" at bounding box center [916, 415] width 16 height 16
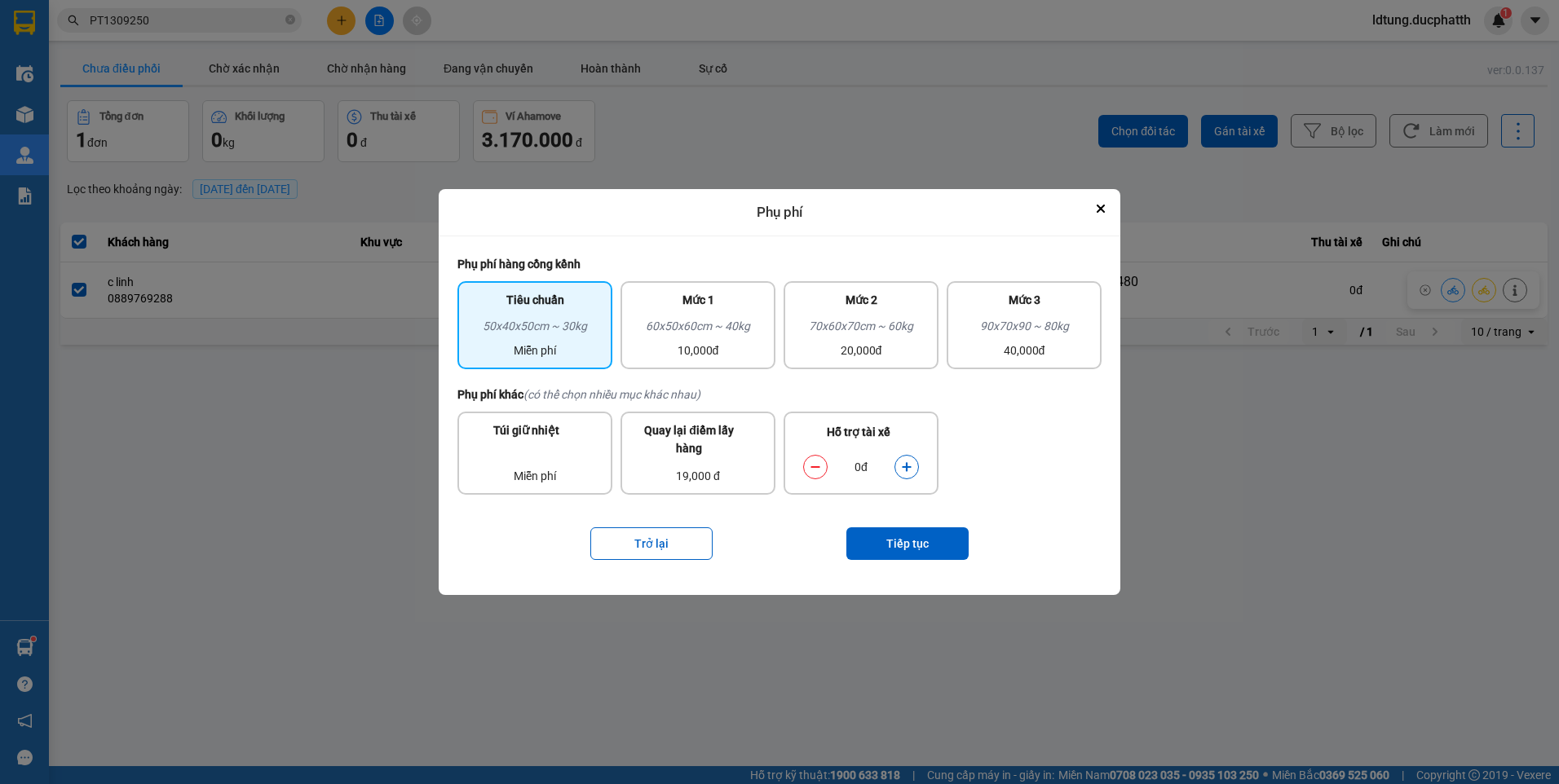
click at [909, 467] on icon "dialog" at bounding box center [907, 467] width 9 height 9
click at [887, 552] on button "Tiếp tục" at bounding box center [908, 544] width 123 height 33
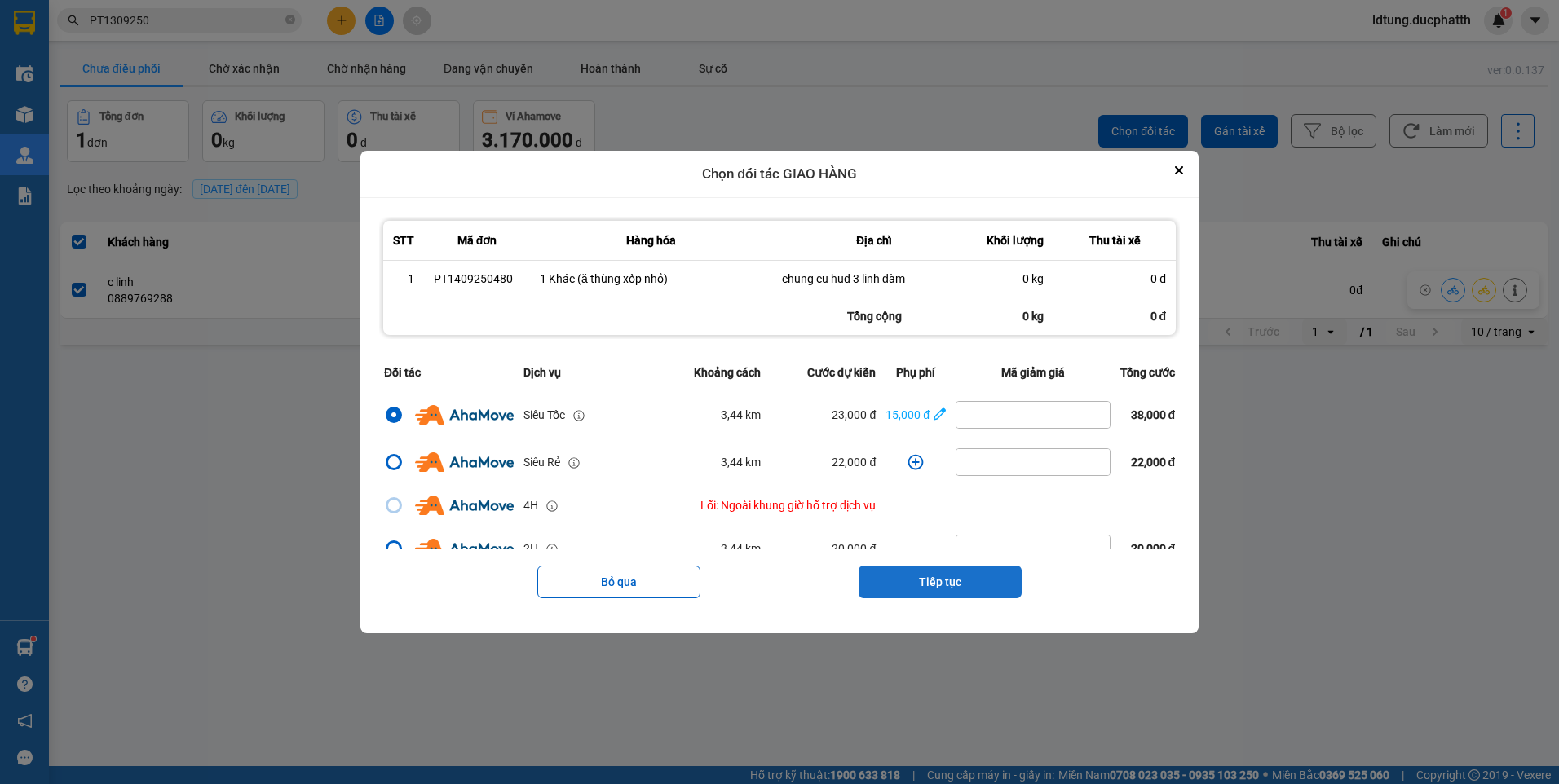
click at [934, 583] on button "Tiếp tục" at bounding box center [940, 582] width 163 height 33
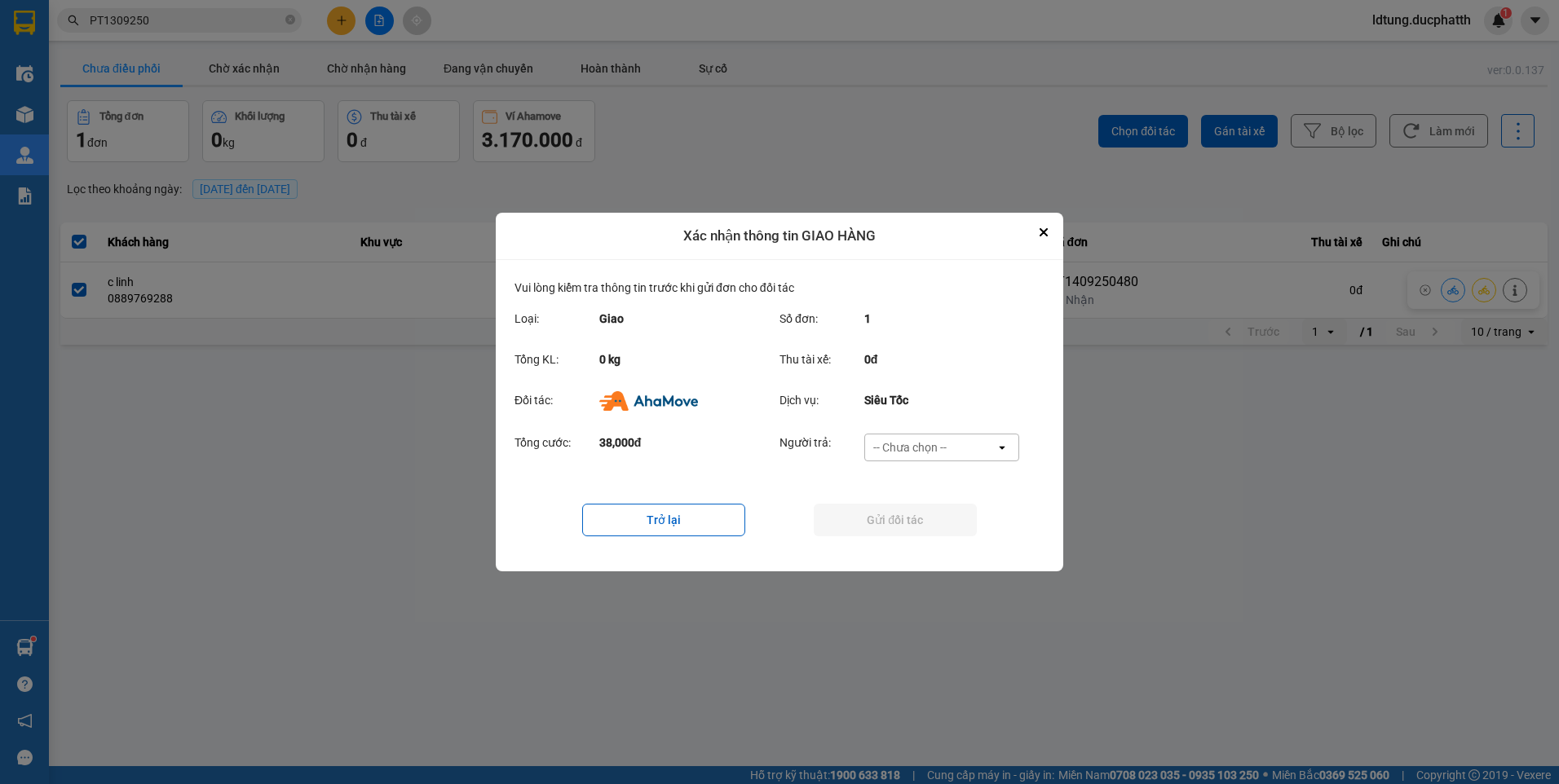
click at [924, 442] on div "-- Chưa chọn --" at bounding box center [909, 447] width 73 height 16
drag, startPoint x: 928, startPoint y: 543, endPoint x: 928, endPoint y: 527, distance: 16.0
click at [928, 542] on span "Ví Ahamove" at bounding box center [909, 542] width 66 height 16
click at [928, 525] on button "Gửi đối tác" at bounding box center [895, 521] width 163 height 33
